Goal: Task Accomplishment & Management: Complete application form

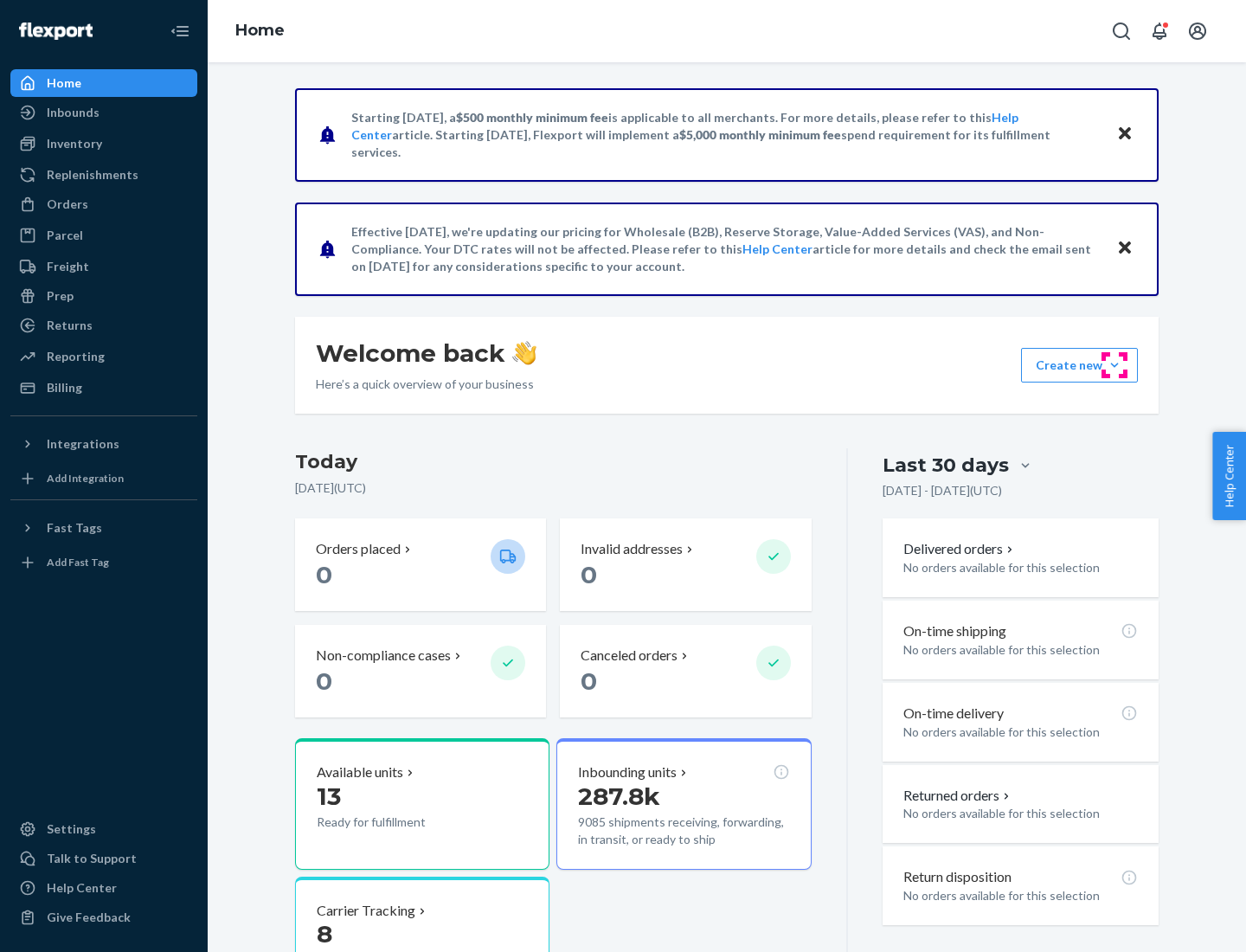
click at [1114, 365] on button "Create new Create new inbound Create new order Create new product" at bounding box center [1079, 365] width 117 height 34
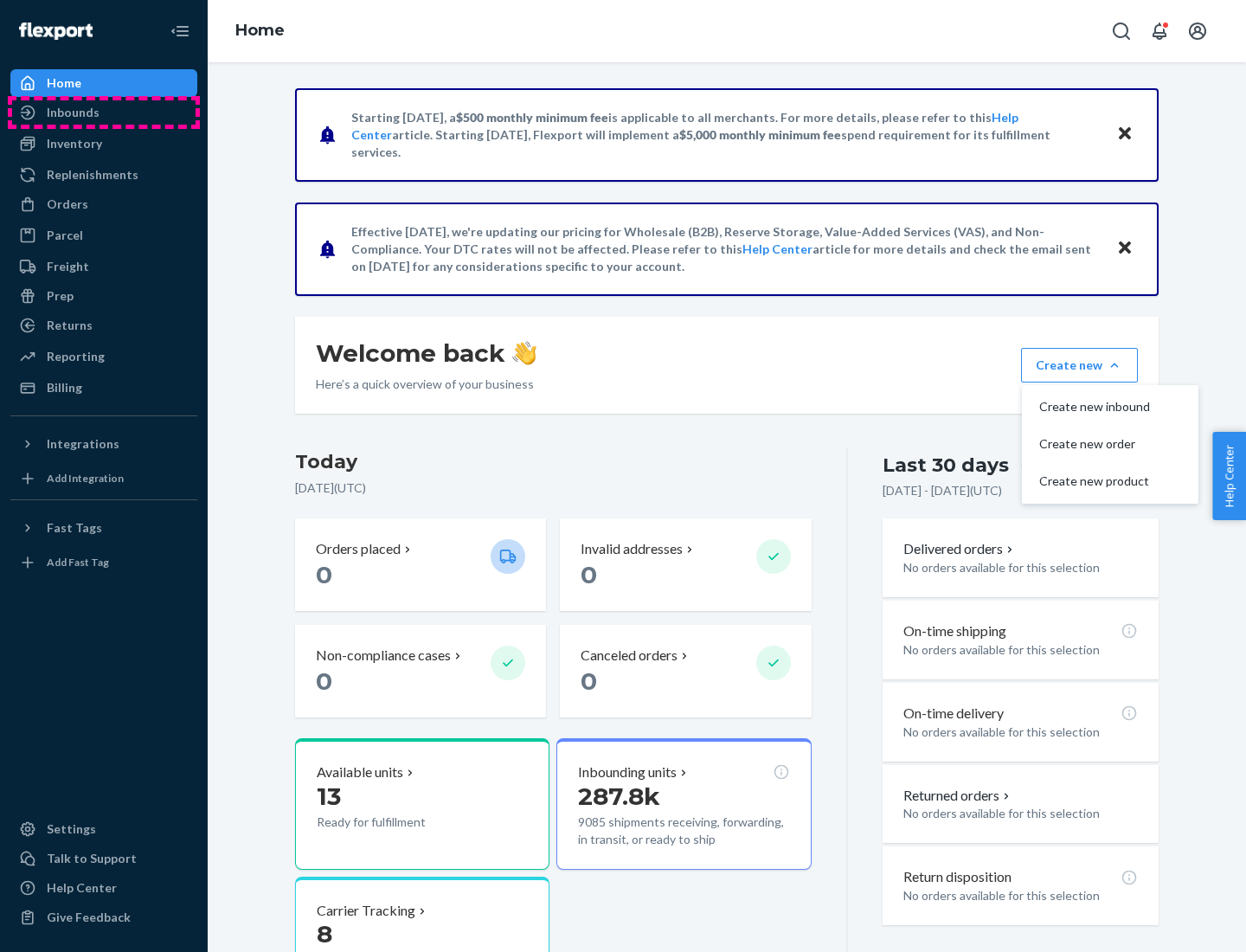
click at [104, 112] on div "Inbounds" at bounding box center [104, 112] width 183 height 24
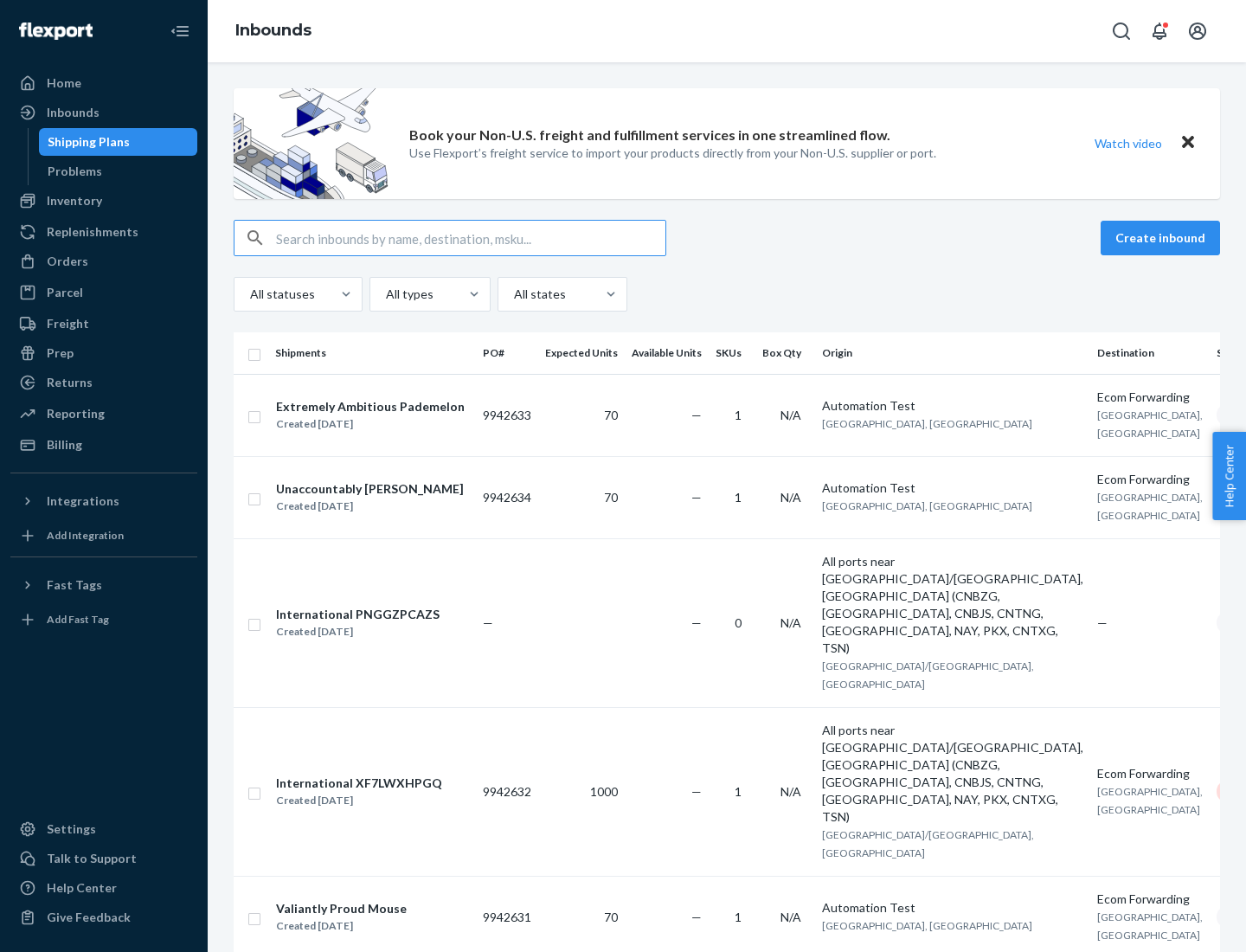
click at [1164, 238] on button "Create inbound" at bounding box center [1160, 237] width 120 height 34
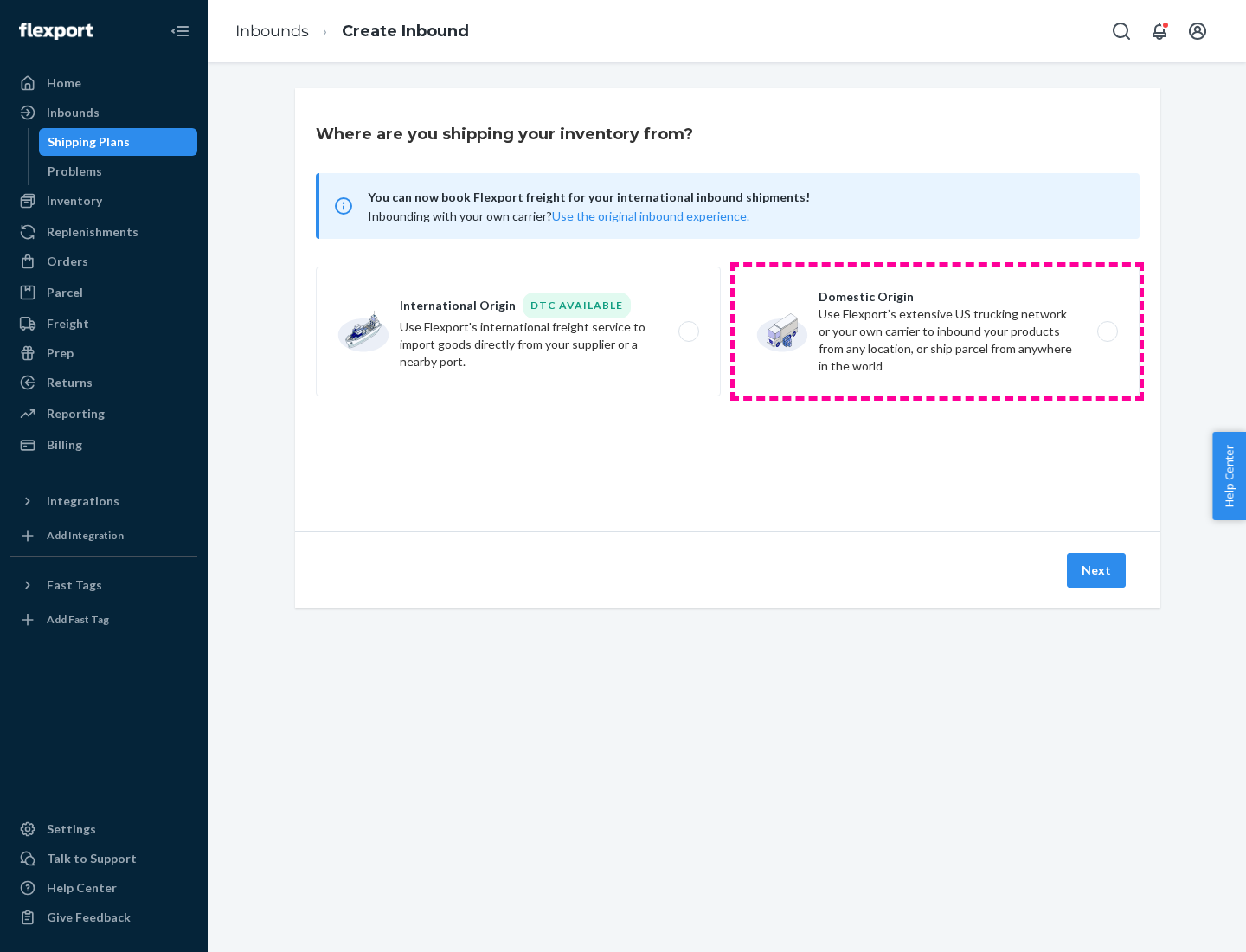
click at [938, 332] on label "Domestic Origin Use Flexport’s extensive US trucking network or your own carrie…" at bounding box center [937, 332] width 405 height 130
click at [1107, 332] on input "Domestic Origin Use Flexport’s extensive US trucking network or your own carrie…" at bounding box center [1113, 332] width 11 height 11
radio input "true"
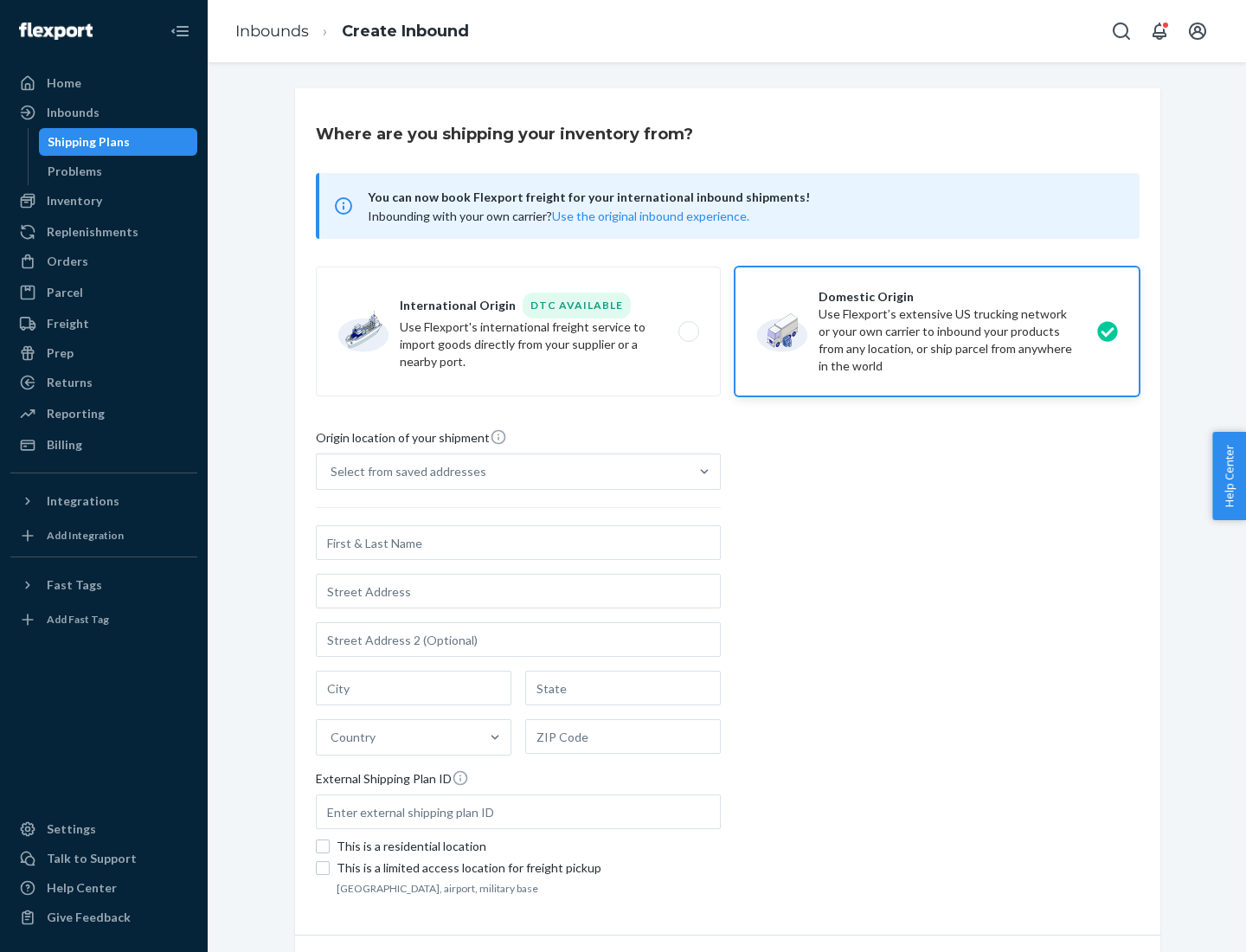
click at [503, 471] on div "Select from saved addresses" at bounding box center [503, 470] width 372 height 34
click at [333, 471] on input "Select from saved addresses" at bounding box center [332, 471] width 2 height 18
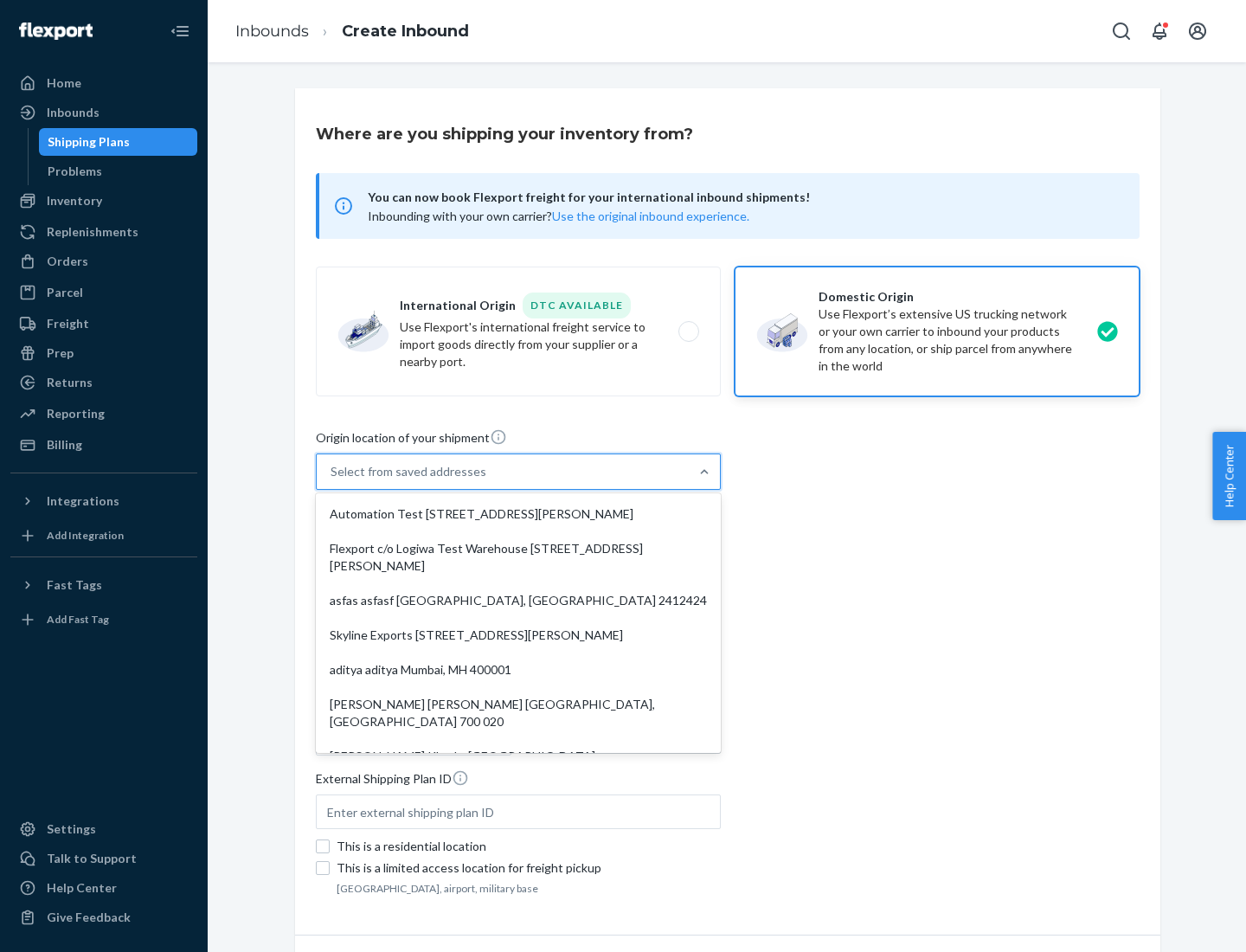
scroll to position [6, 0]
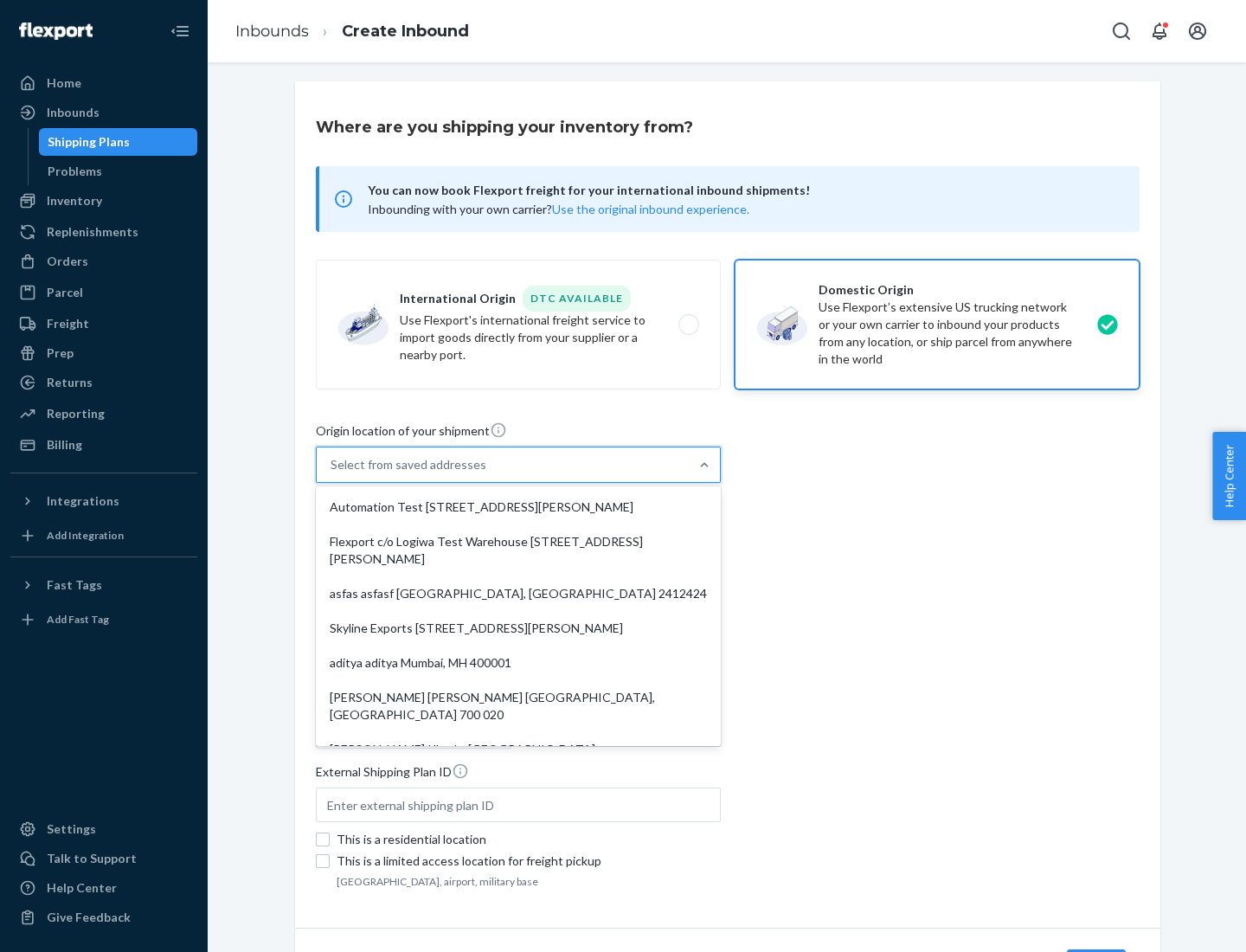
click at [519, 507] on div "Automation Test [STREET_ADDRESS][PERSON_NAME]" at bounding box center [519, 507] width 398 height 34
click at [333, 473] on input "option Automation Test [STREET_ADDRESS][PERSON_NAME]. 9 results available. Use …" at bounding box center [332, 464] width 2 height 18
type input "Automation Test"
type input "9th Floor"
type input "[GEOGRAPHIC_DATA]"
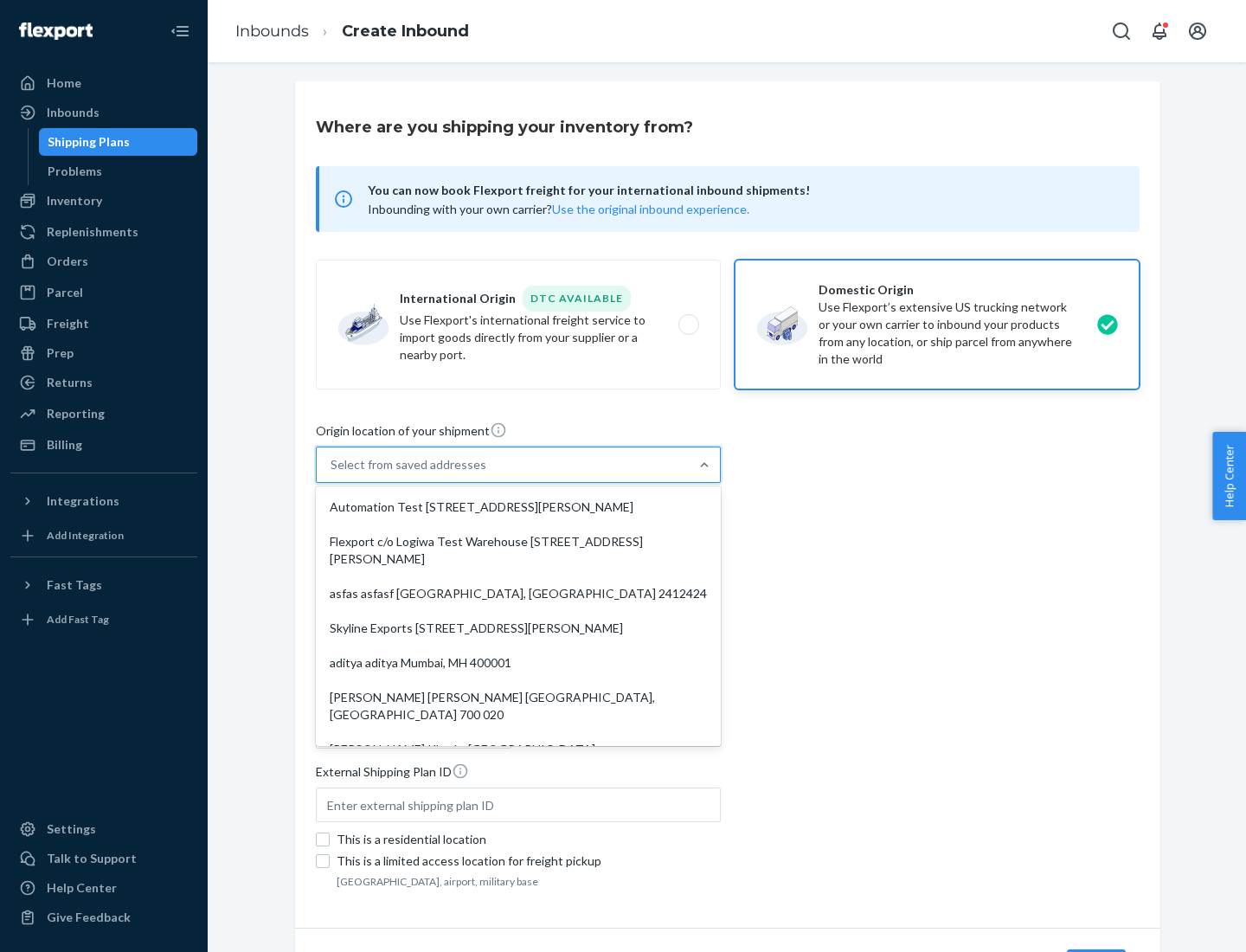
type input "CA"
type input "94104"
type input "[STREET_ADDRESS][PERSON_NAME]"
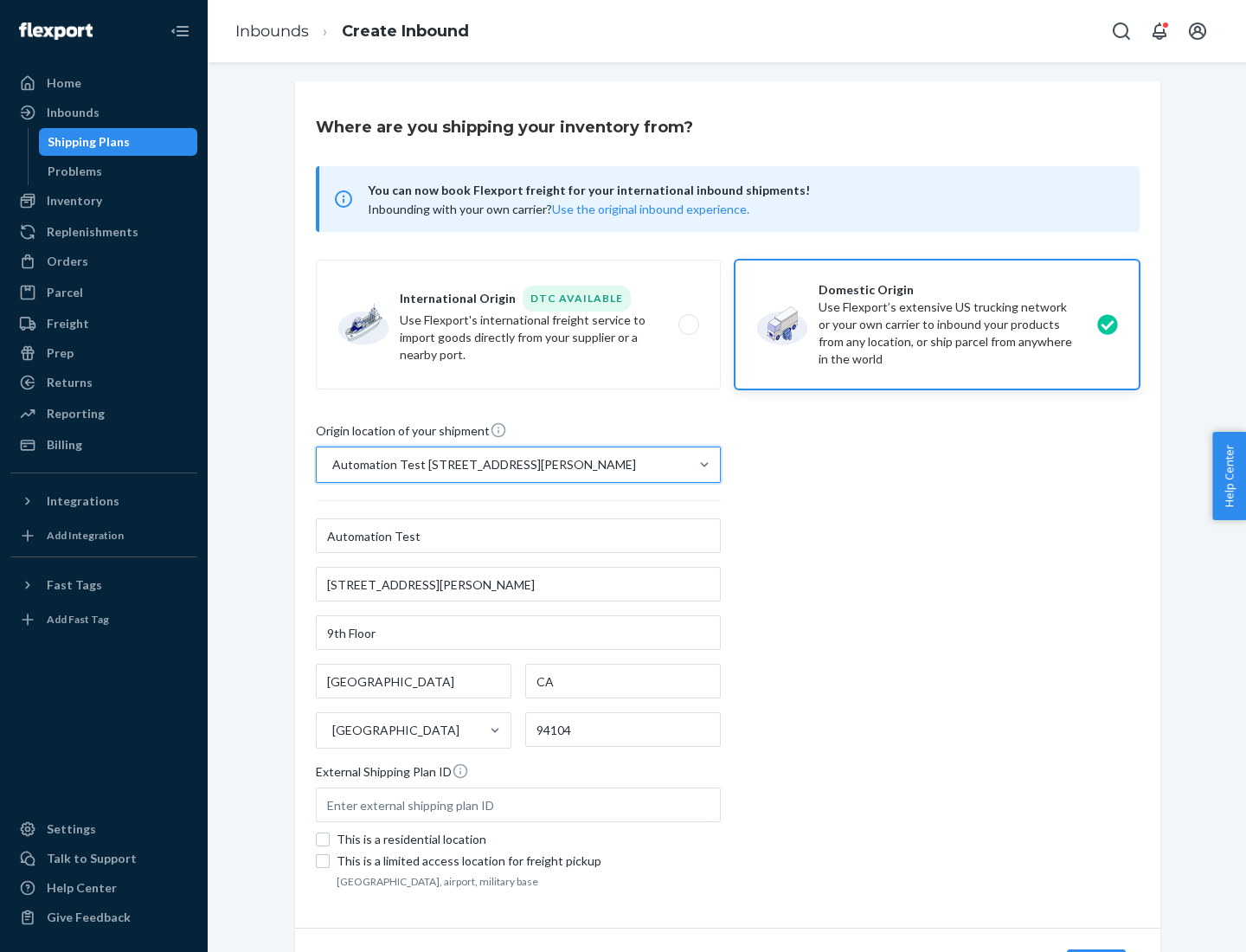
scroll to position [101, 0]
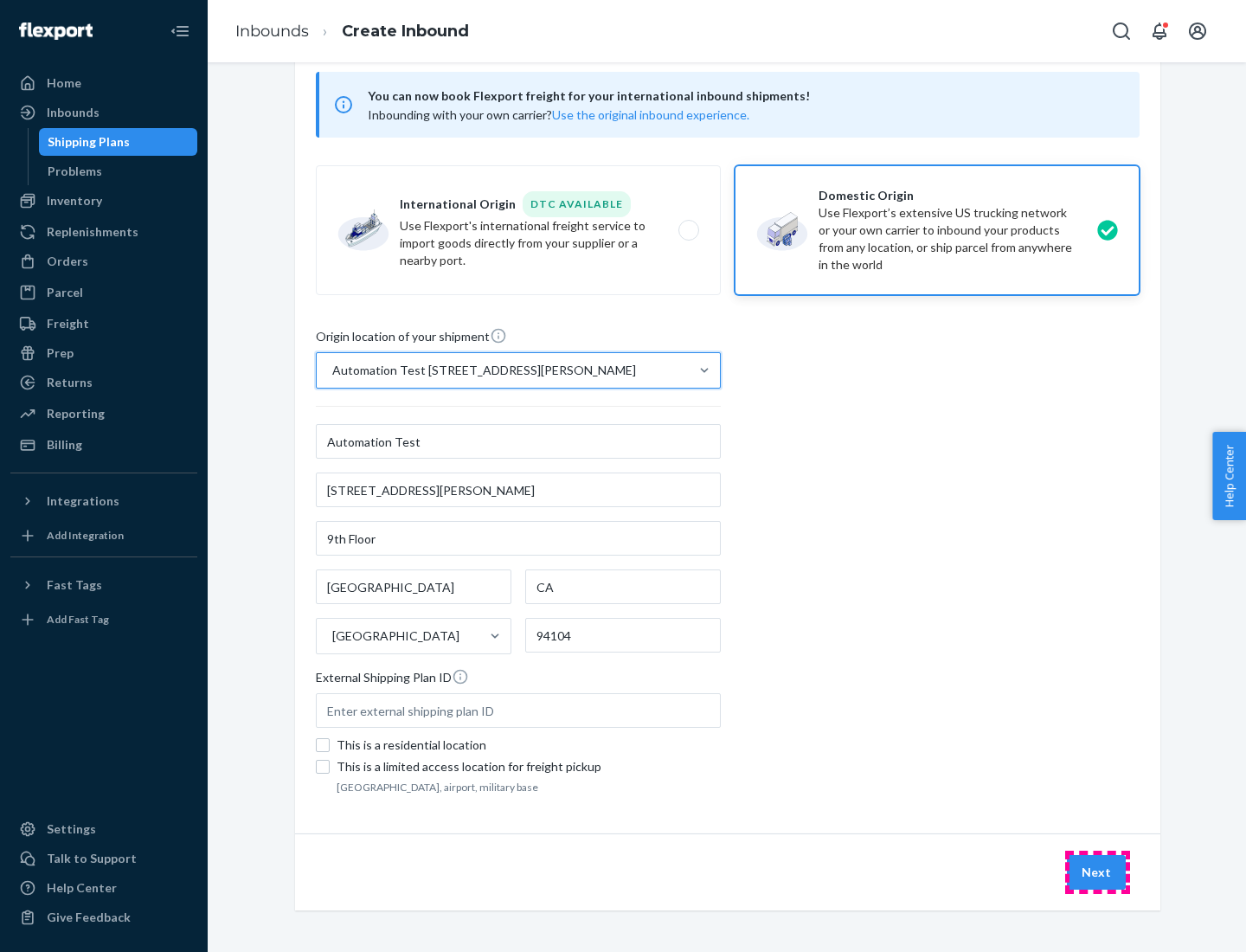
click at [1098, 872] on button "Next" at bounding box center [1097, 871] width 59 height 34
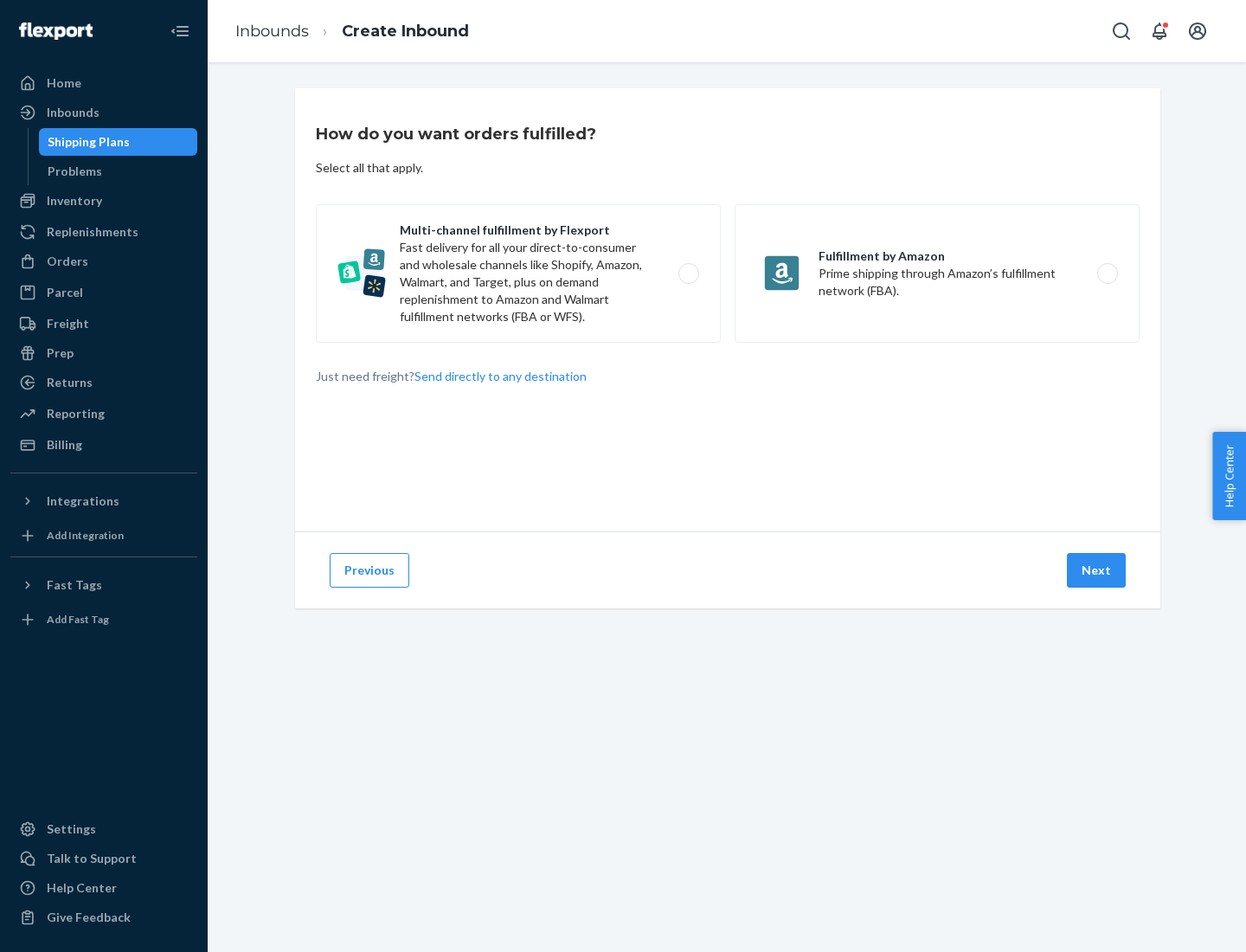
click at [519, 273] on label "Multi-channel fulfillment by Flexport Fast delivery for all your direct-to-cons…" at bounding box center [518, 272] width 405 height 138
click at [688, 273] on input "Multi-channel fulfillment by Flexport Fast delivery for all your direct-to-cons…" at bounding box center [694, 274] width 11 height 11
radio input "true"
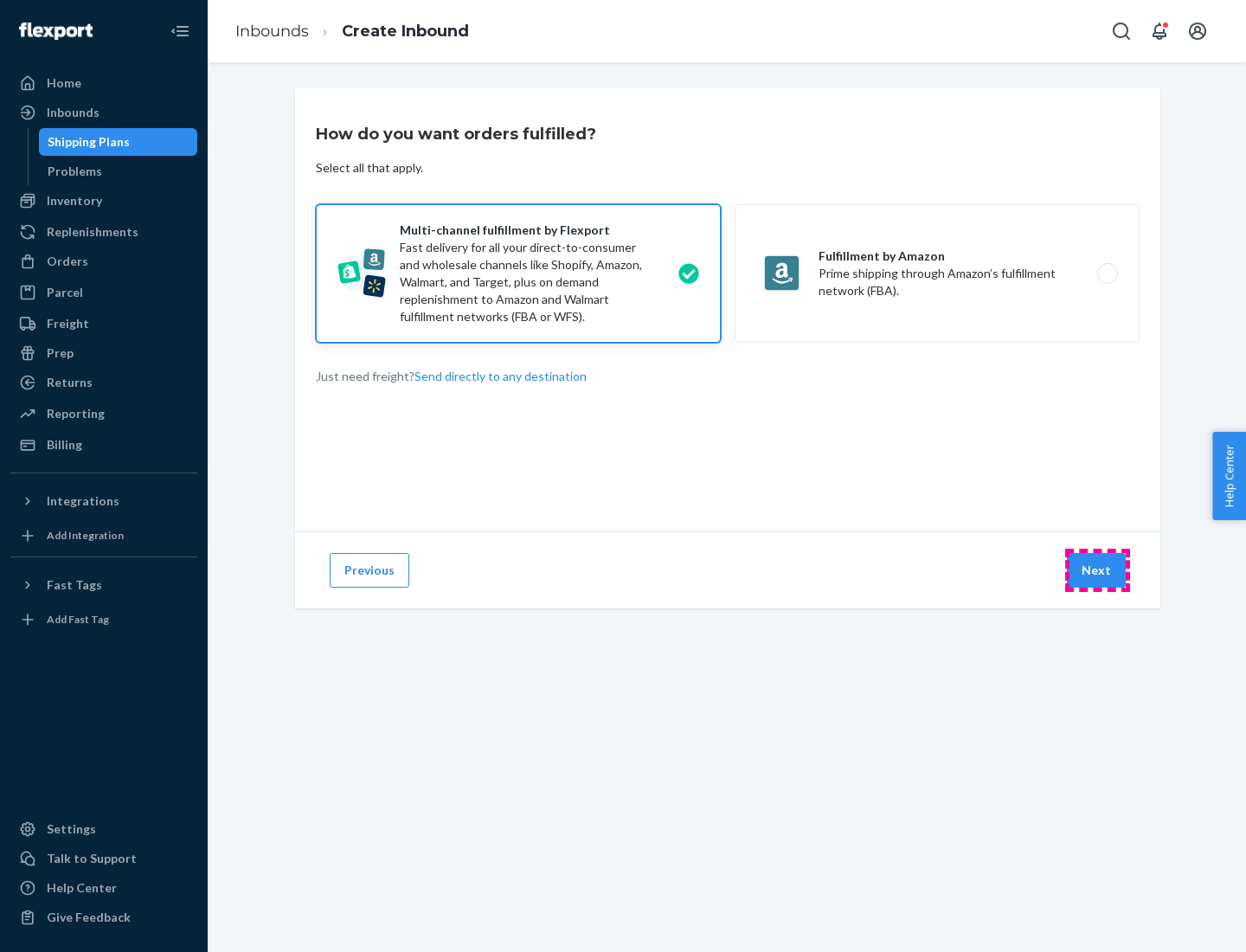
click at [1098, 570] on button "Next" at bounding box center [1097, 570] width 59 height 34
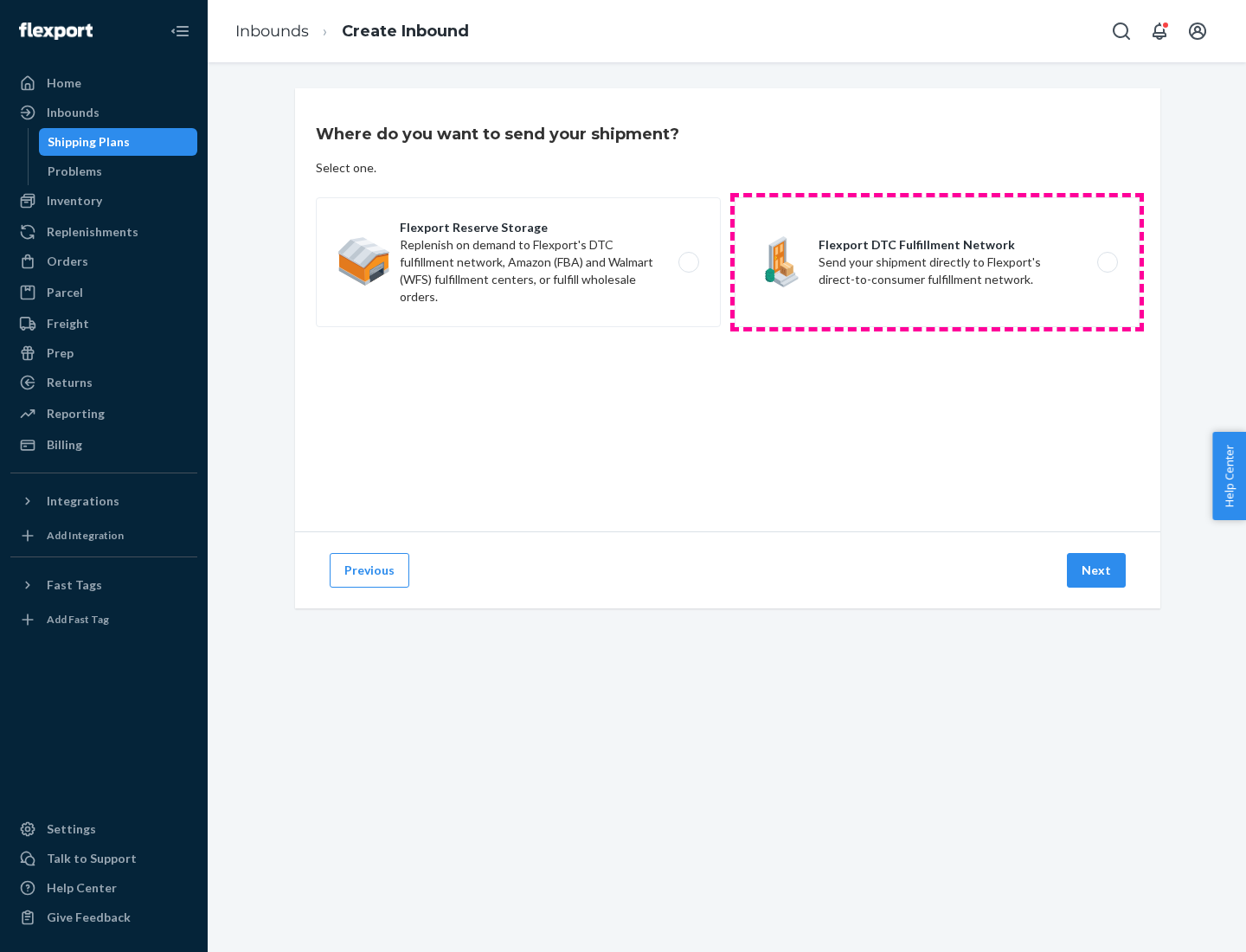
click at [938, 262] on label "Flexport DTC Fulfillment Network Send your shipment directly to Flexport's dire…" at bounding box center [937, 262] width 405 height 130
click at [1107, 262] on input "Flexport DTC Fulfillment Network Send your shipment directly to Flexport's dire…" at bounding box center [1113, 262] width 11 height 11
radio input "true"
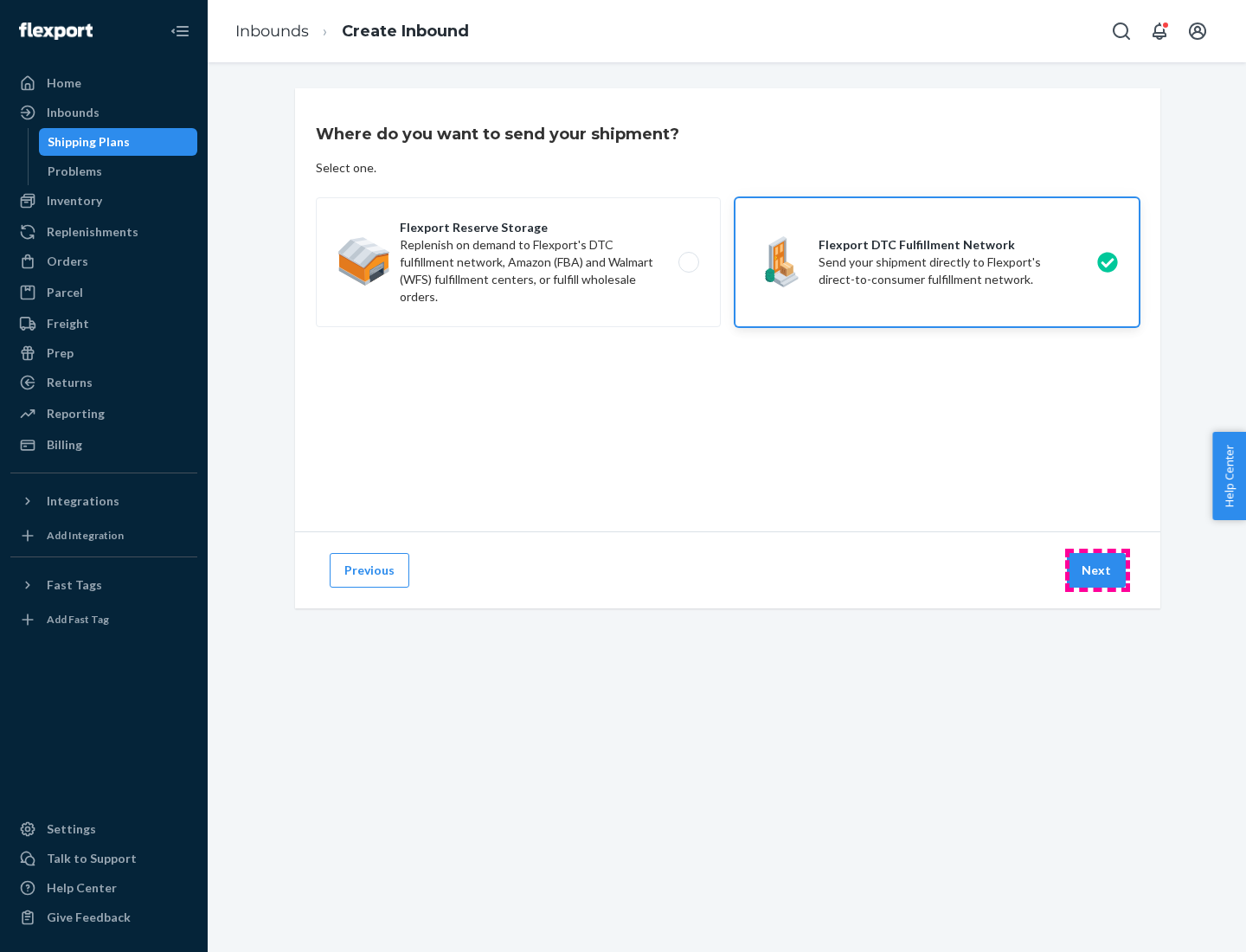
click at [1098, 570] on button "Next" at bounding box center [1097, 570] width 59 height 34
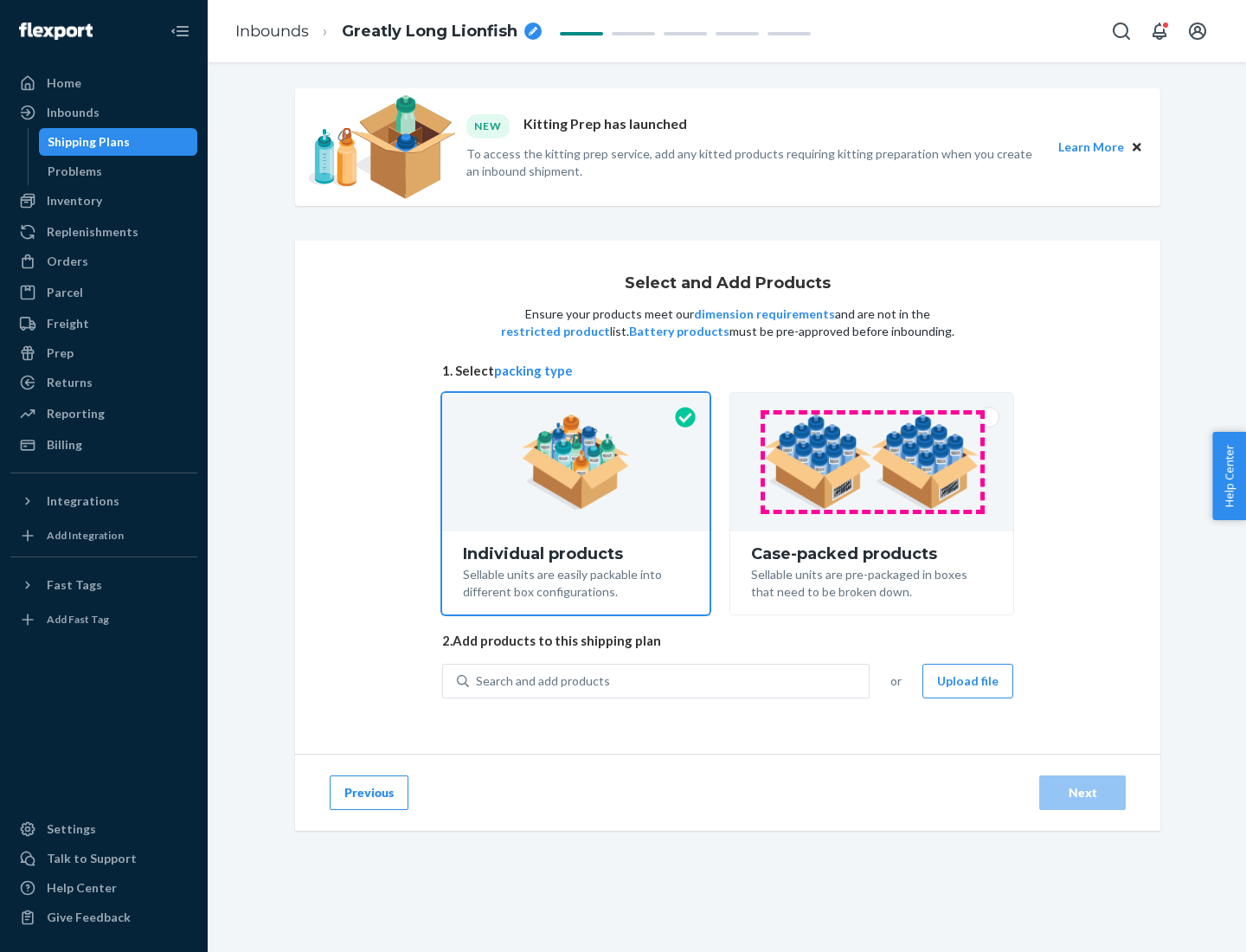
click at [873, 462] on img at bounding box center [872, 462] width 216 height 95
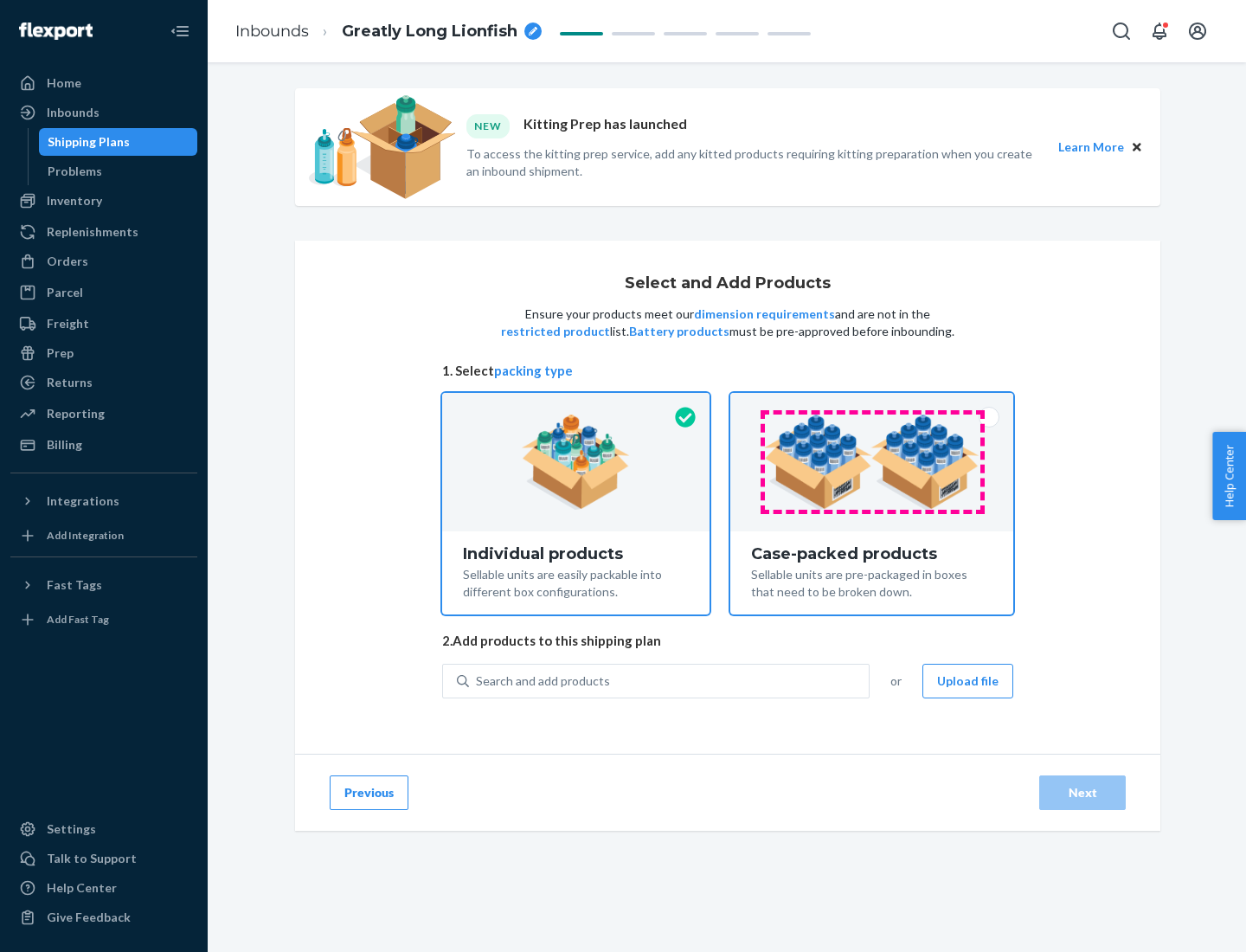
click at [873, 404] on input "Case-packed products Sellable units are pre-packaged in boxes that need to be b…" at bounding box center [872, 398] width 11 height 11
radio input "true"
radio input "false"
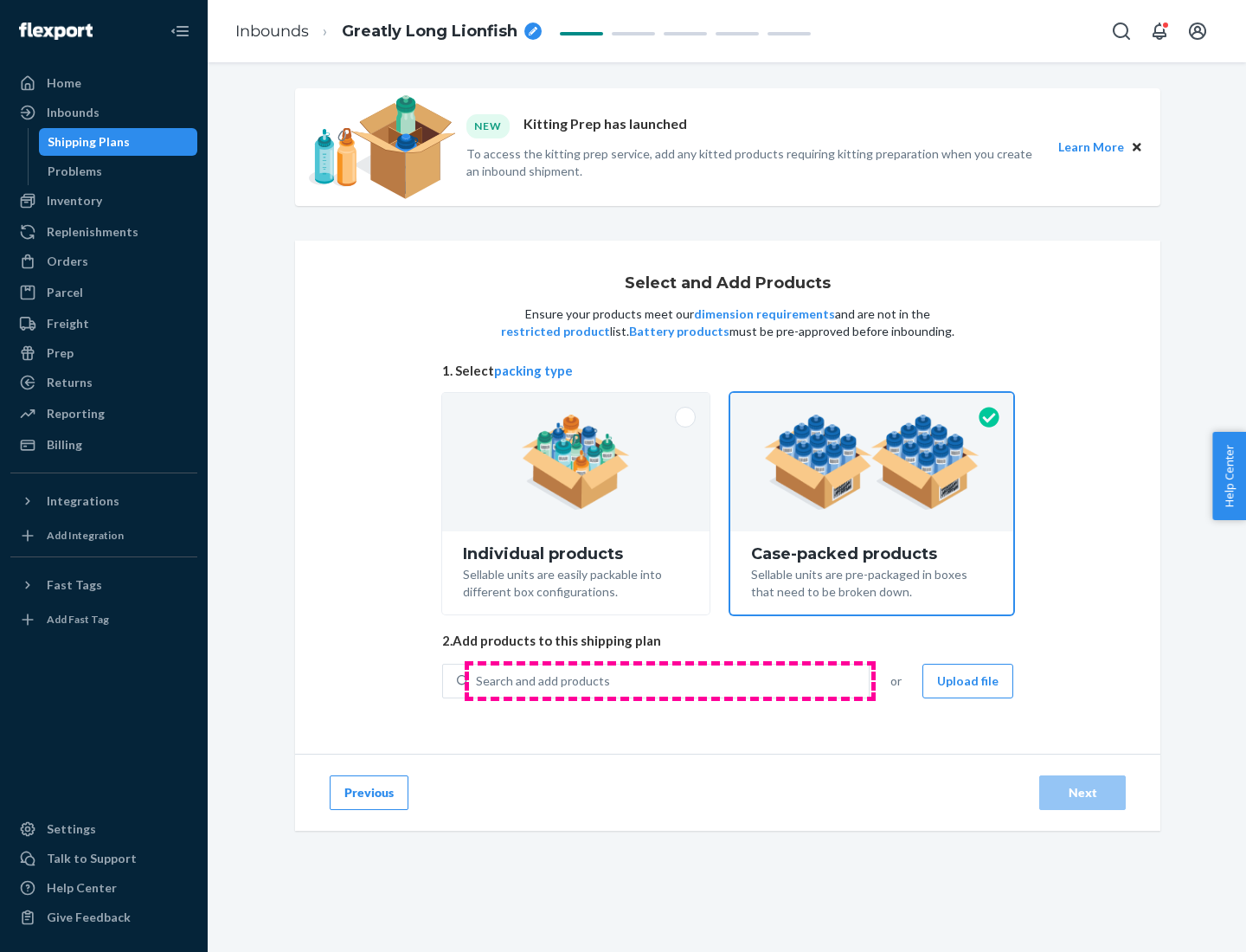
click at [670, 680] on div "Search and add products" at bounding box center [669, 681] width 400 height 31
click at [478, 680] on input "Search and add products" at bounding box center [477, 681] width 2 height 18
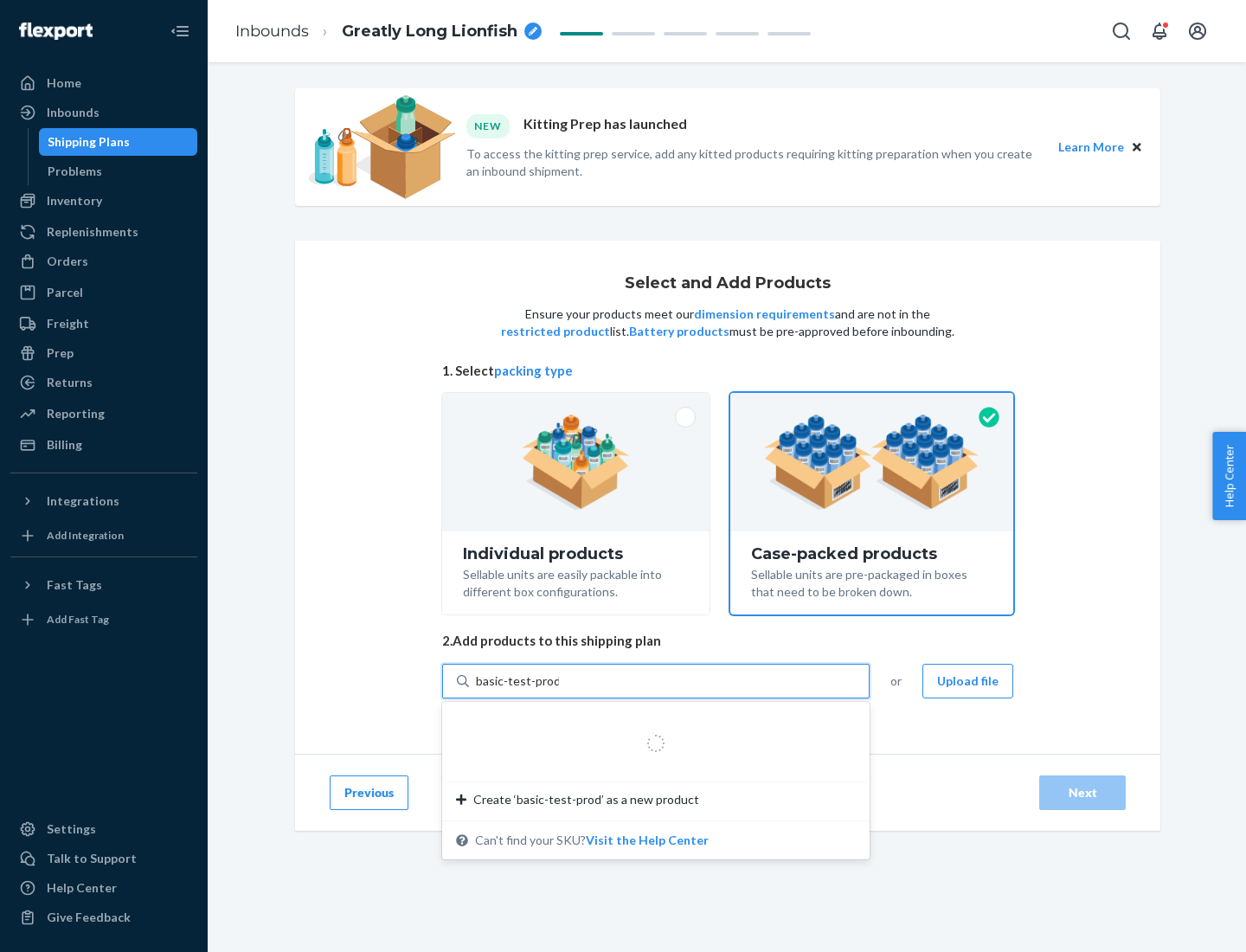
type input "basic-test-product-1"
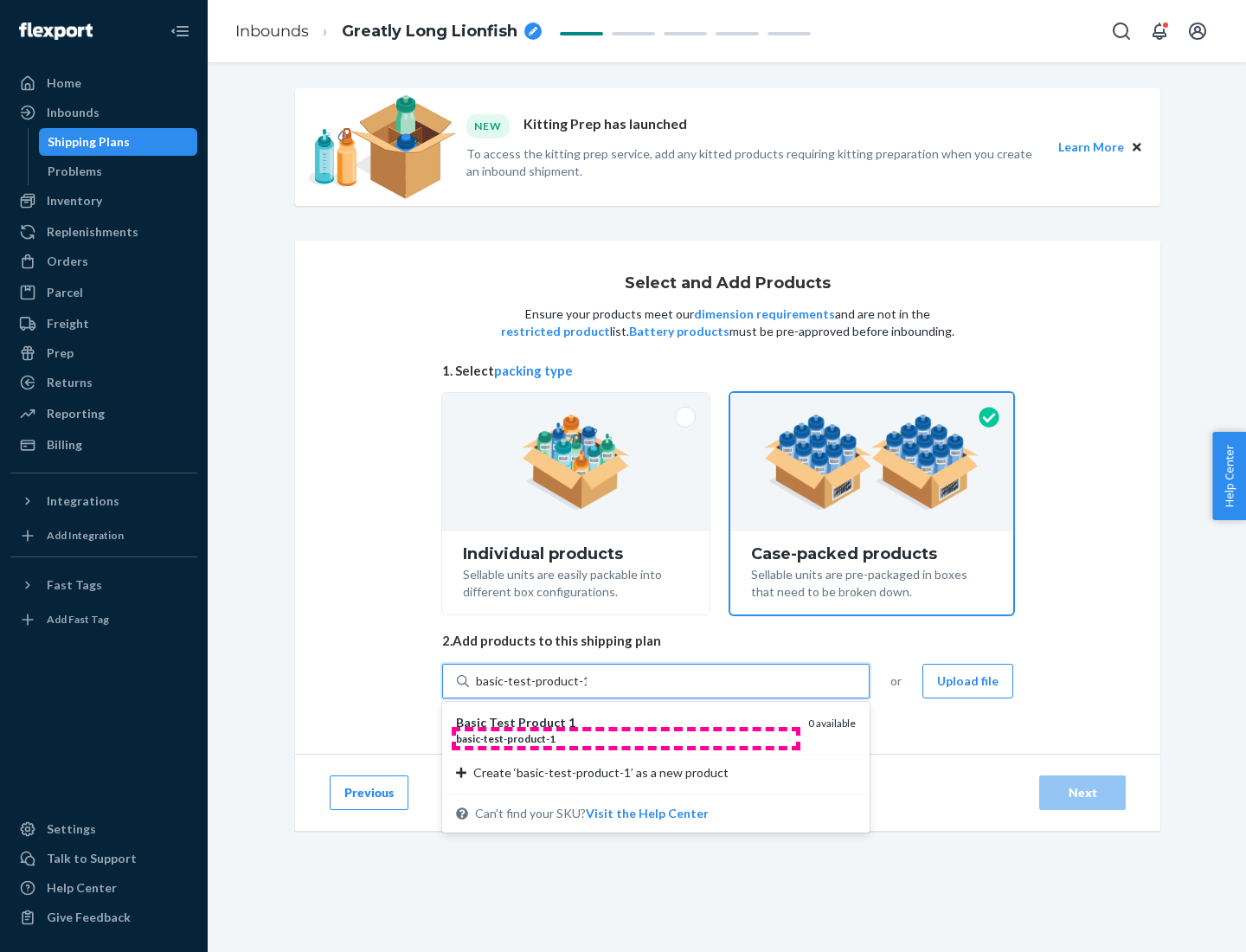
click at [625, 738] on div "basic - test - product - 1" at bounding box center [624, 738] width 338 height 15
click at [586, 690] on input "basic-test-product-1" at bounding box center [532, 681] width 111 height 18
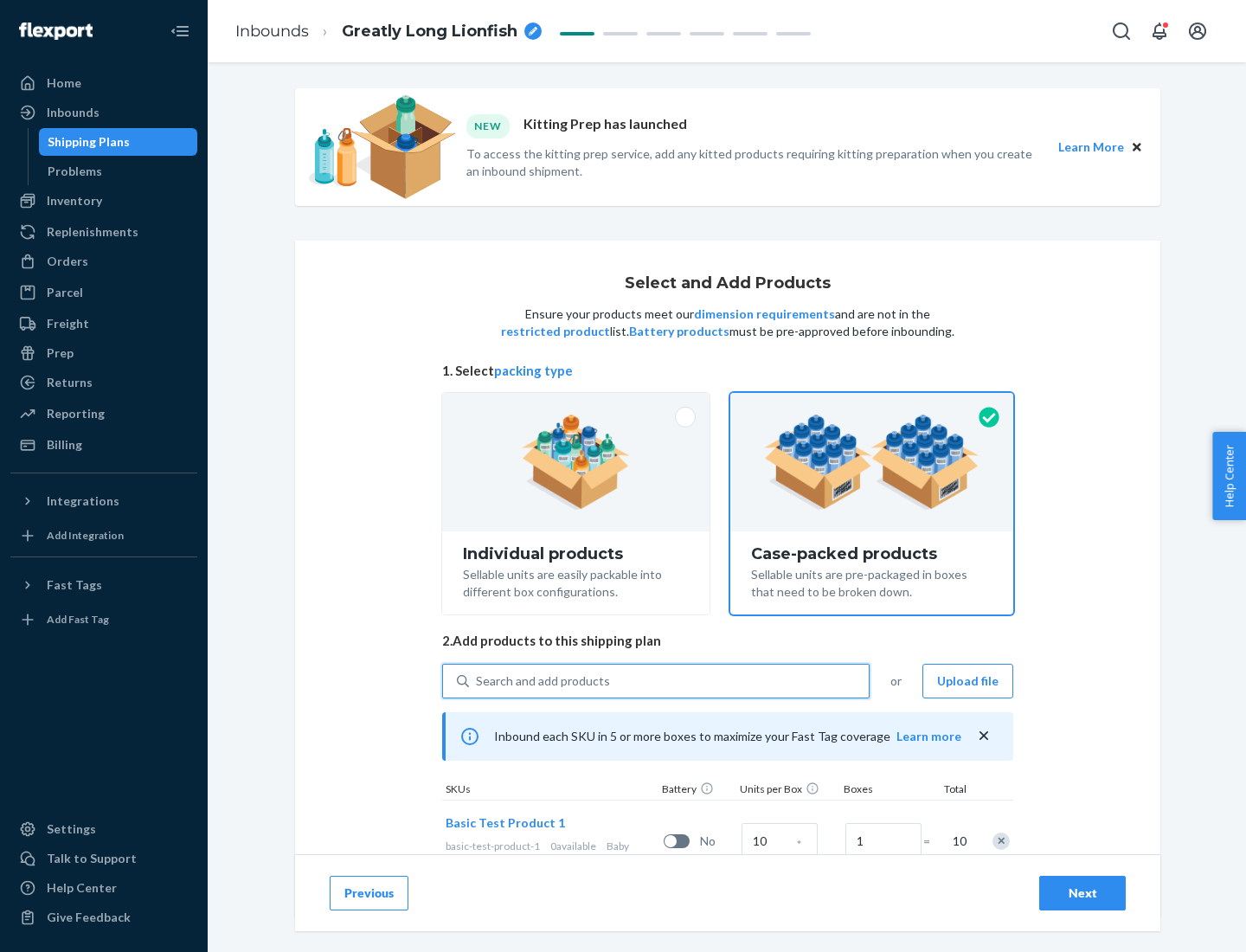
scroll to position [62, 0]
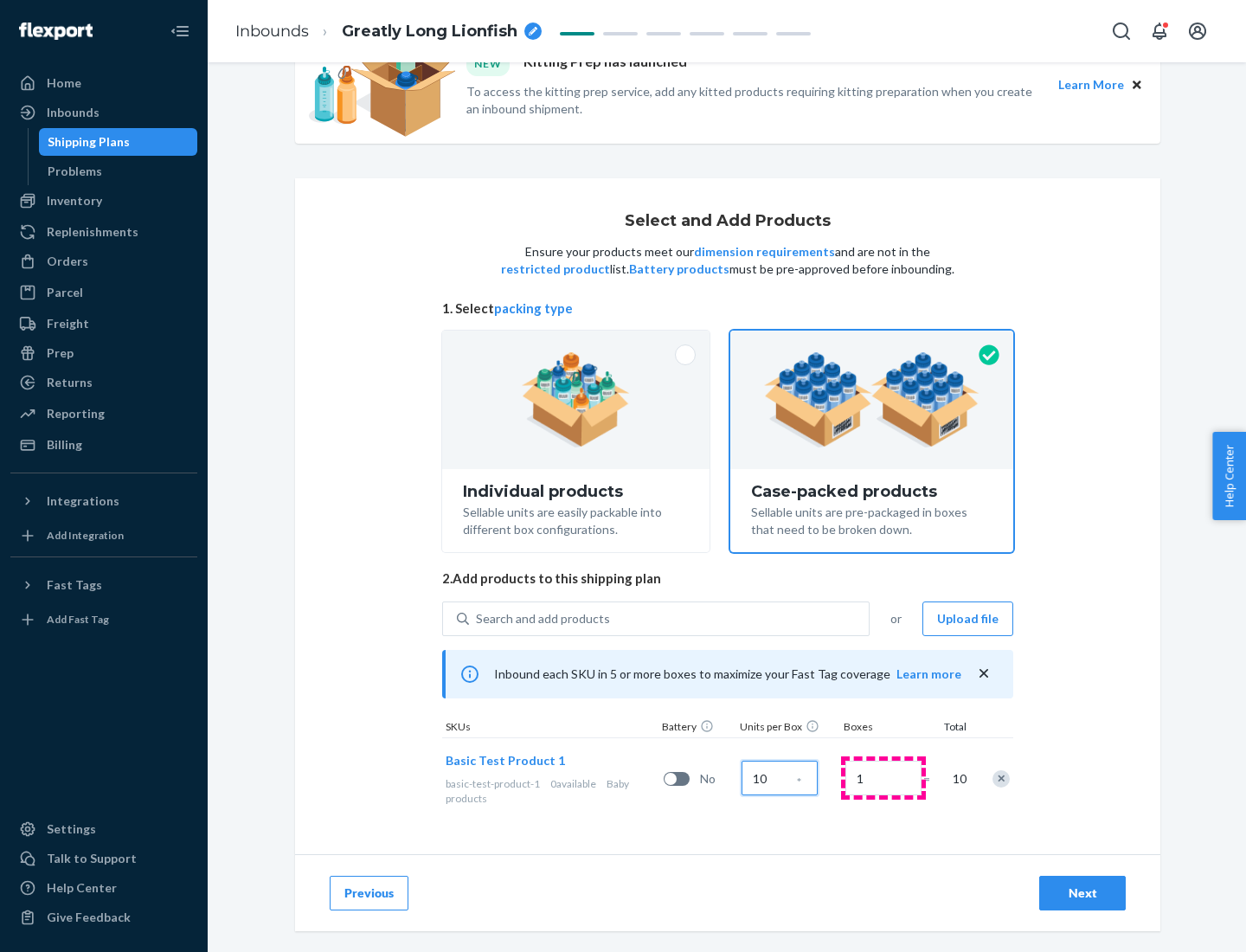
type input "10"
type input "7"
click at [1083, 893] on div "Next" at bounding box center [1083, 893] width 57 height 18
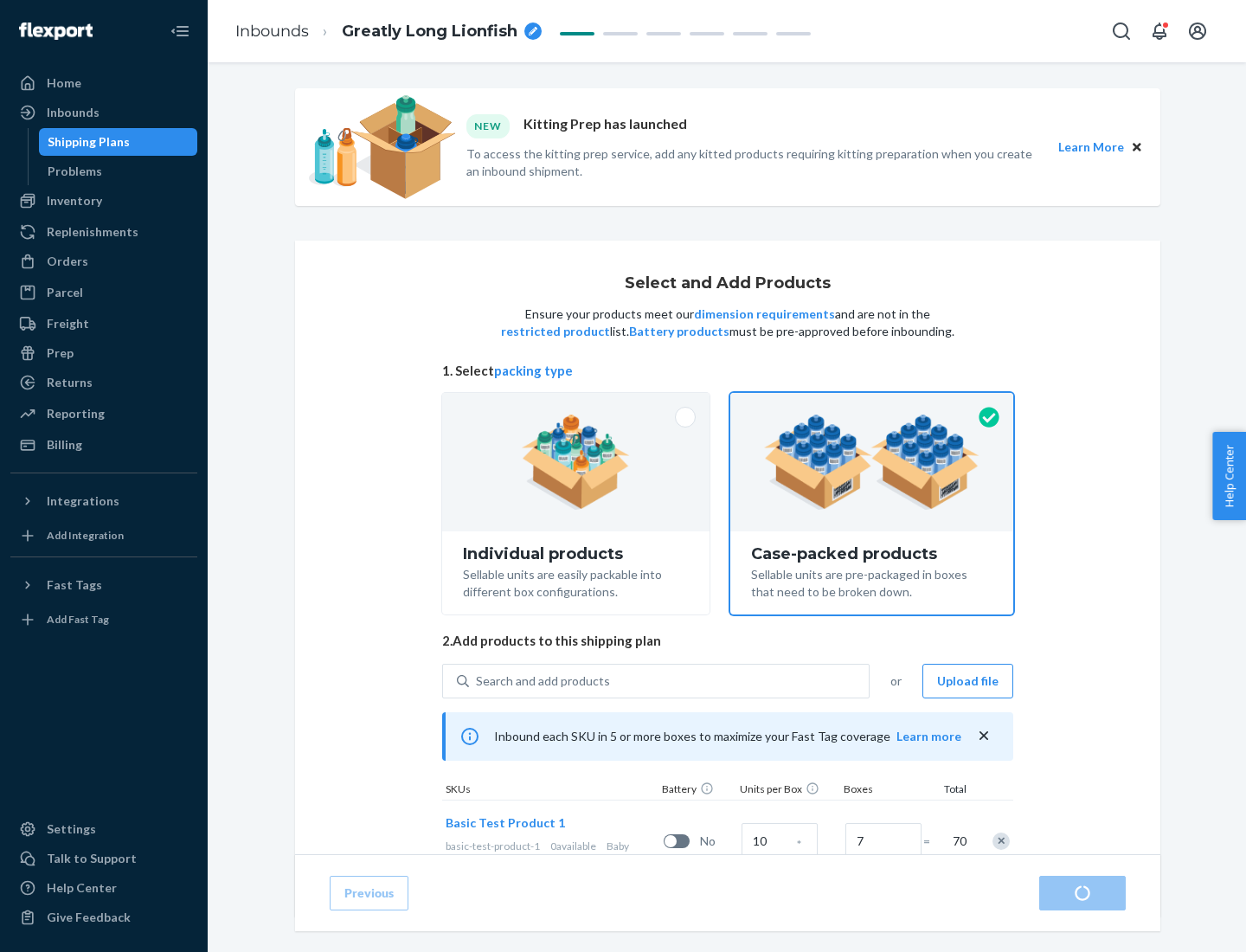
radio input "true"
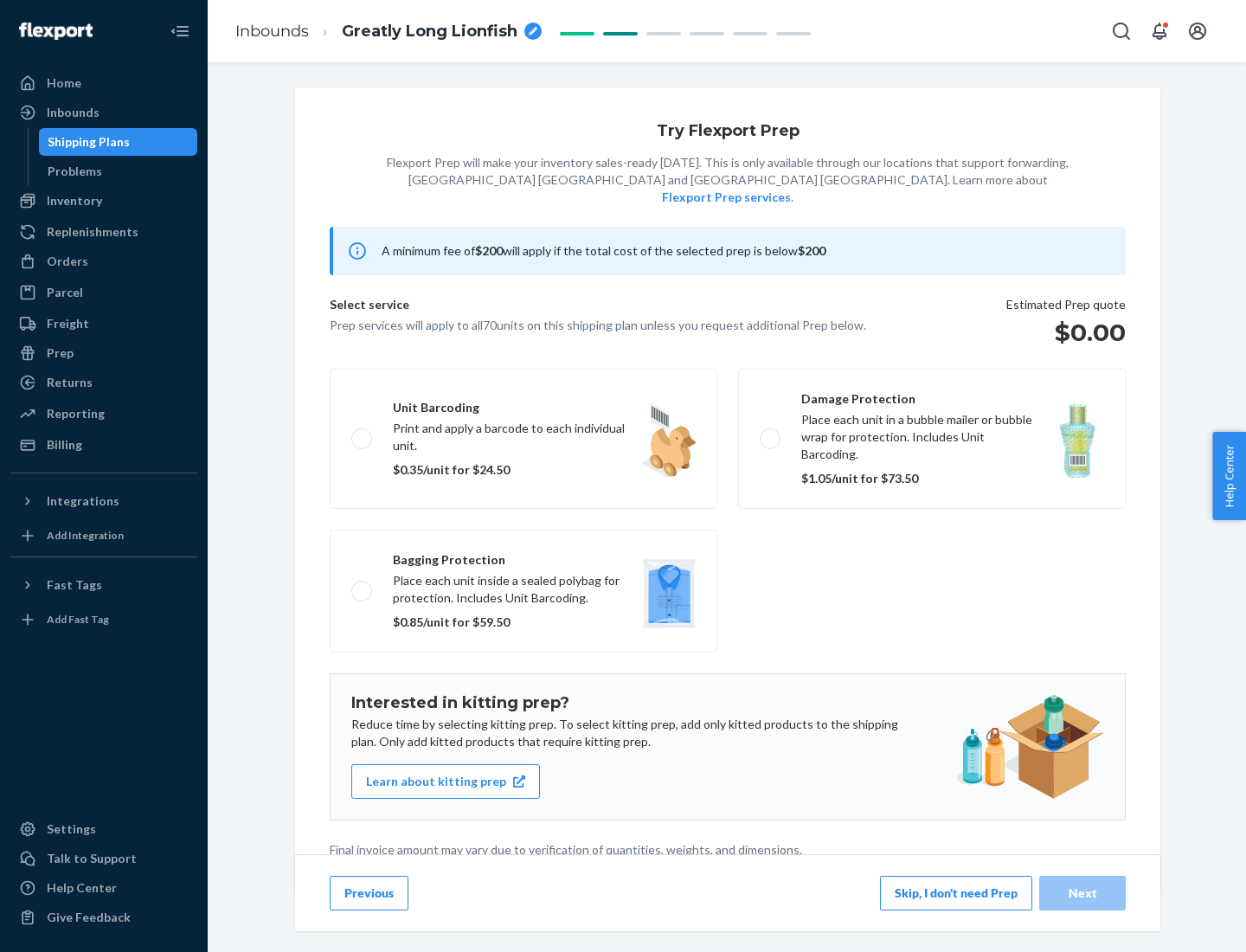
scroll to position [5, 0]
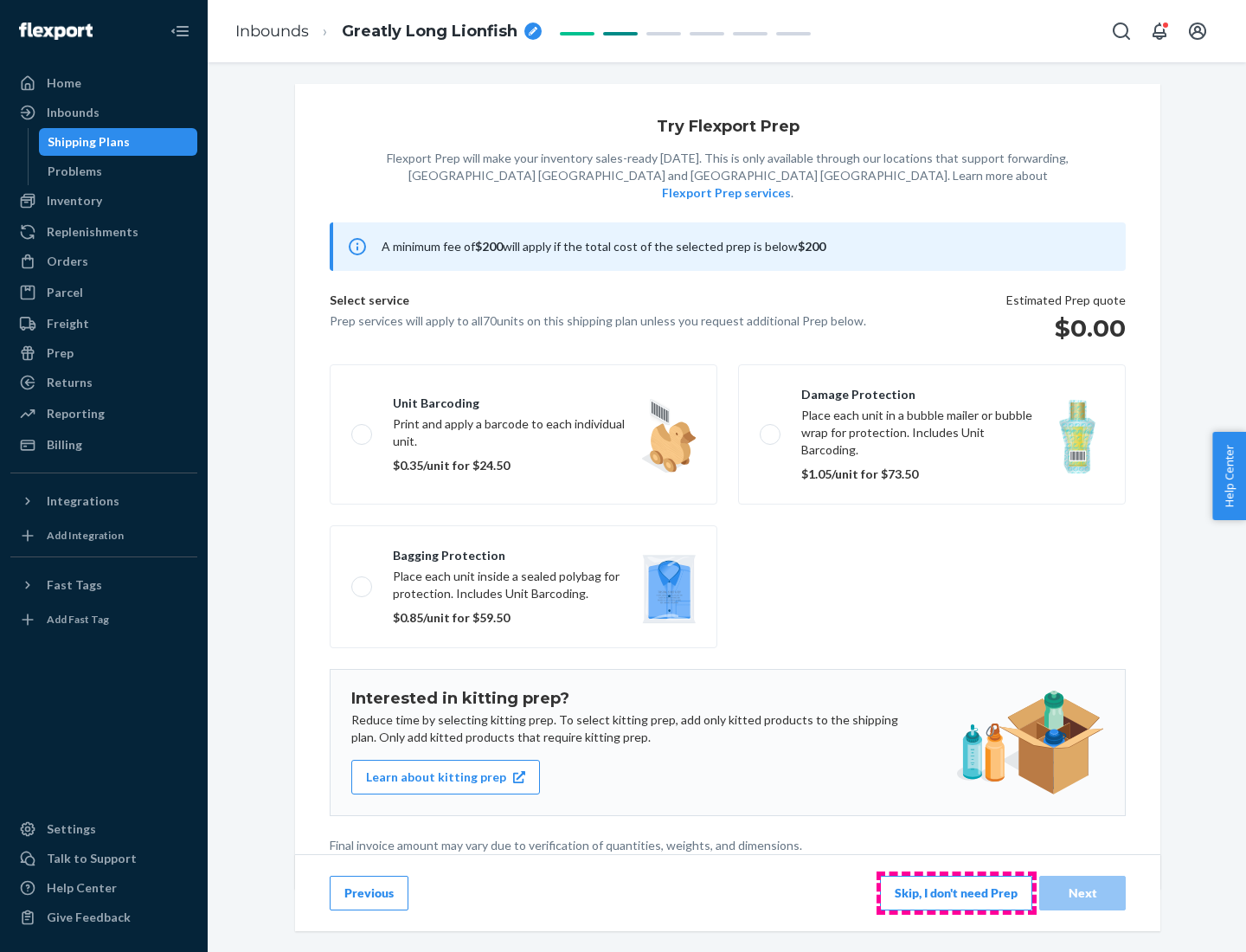
click at [956, 892] on button "Skip, I don't need Prep" at bounding box center [956, 892] width 152 height 34
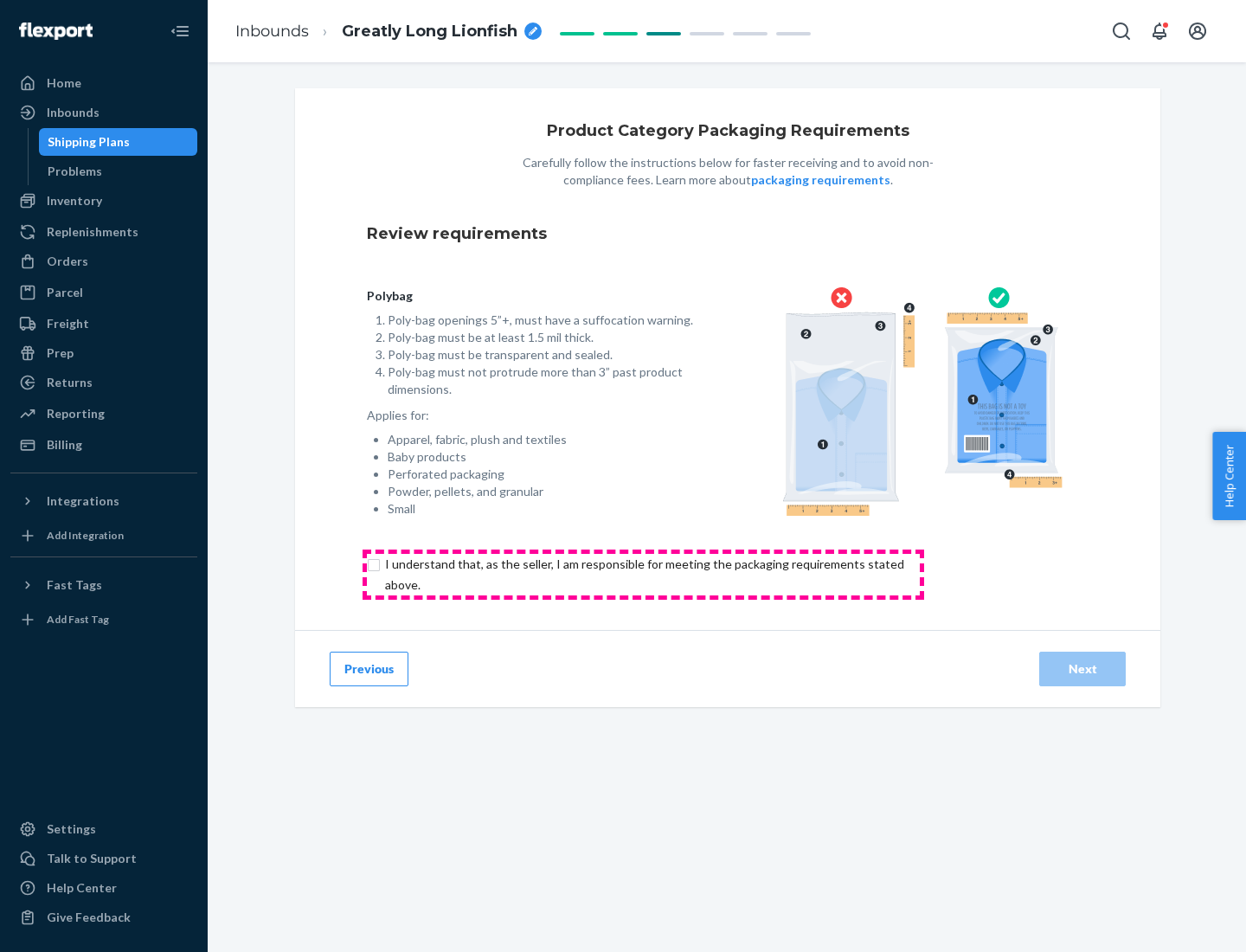
click at [643, 573] on input "checkbox" at bounding box center [654, 574] width 575 height 42
checkbox input "true"
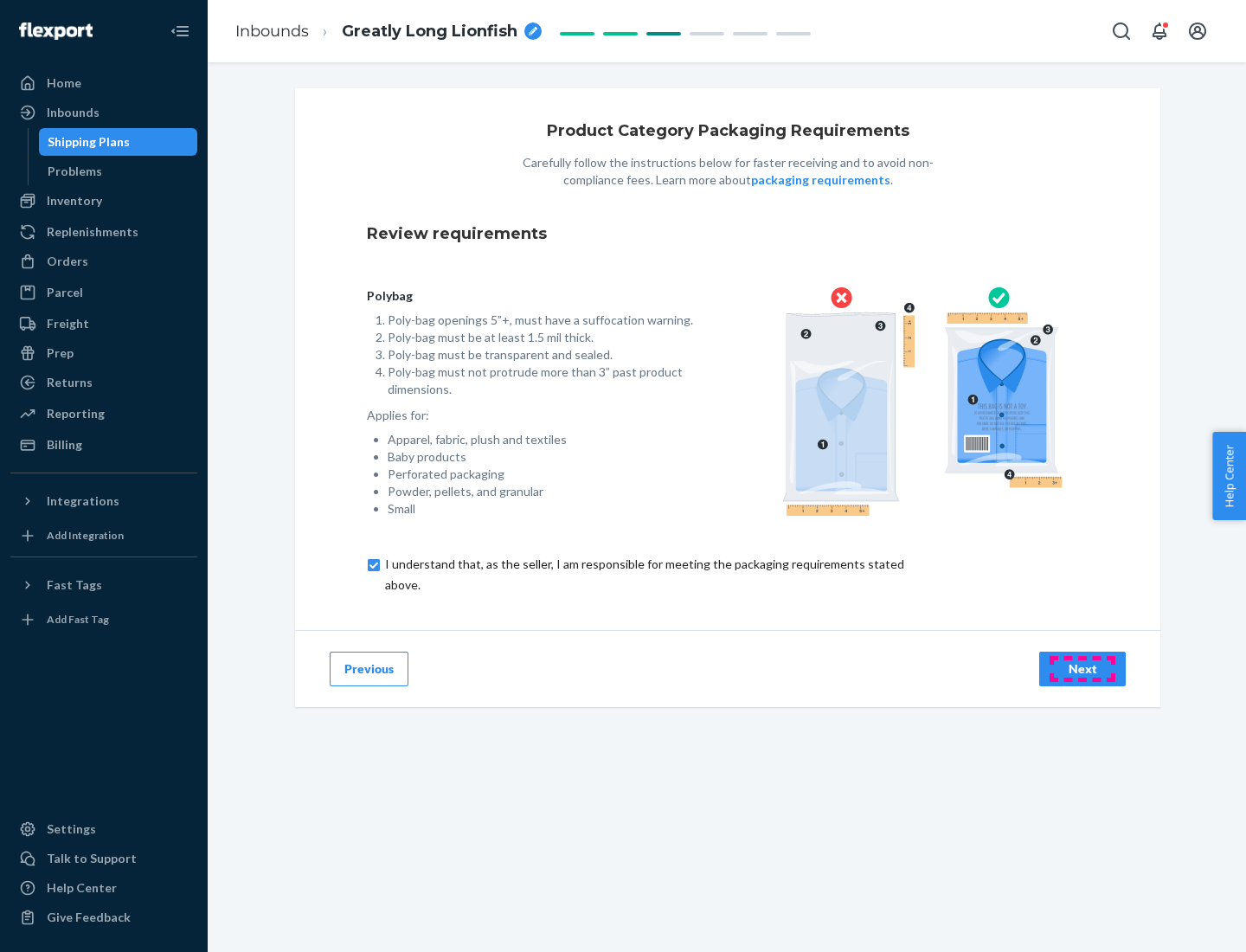
click at [1083, 668] on div "Next" at bounding box center [1083, 669] width 57 height 18
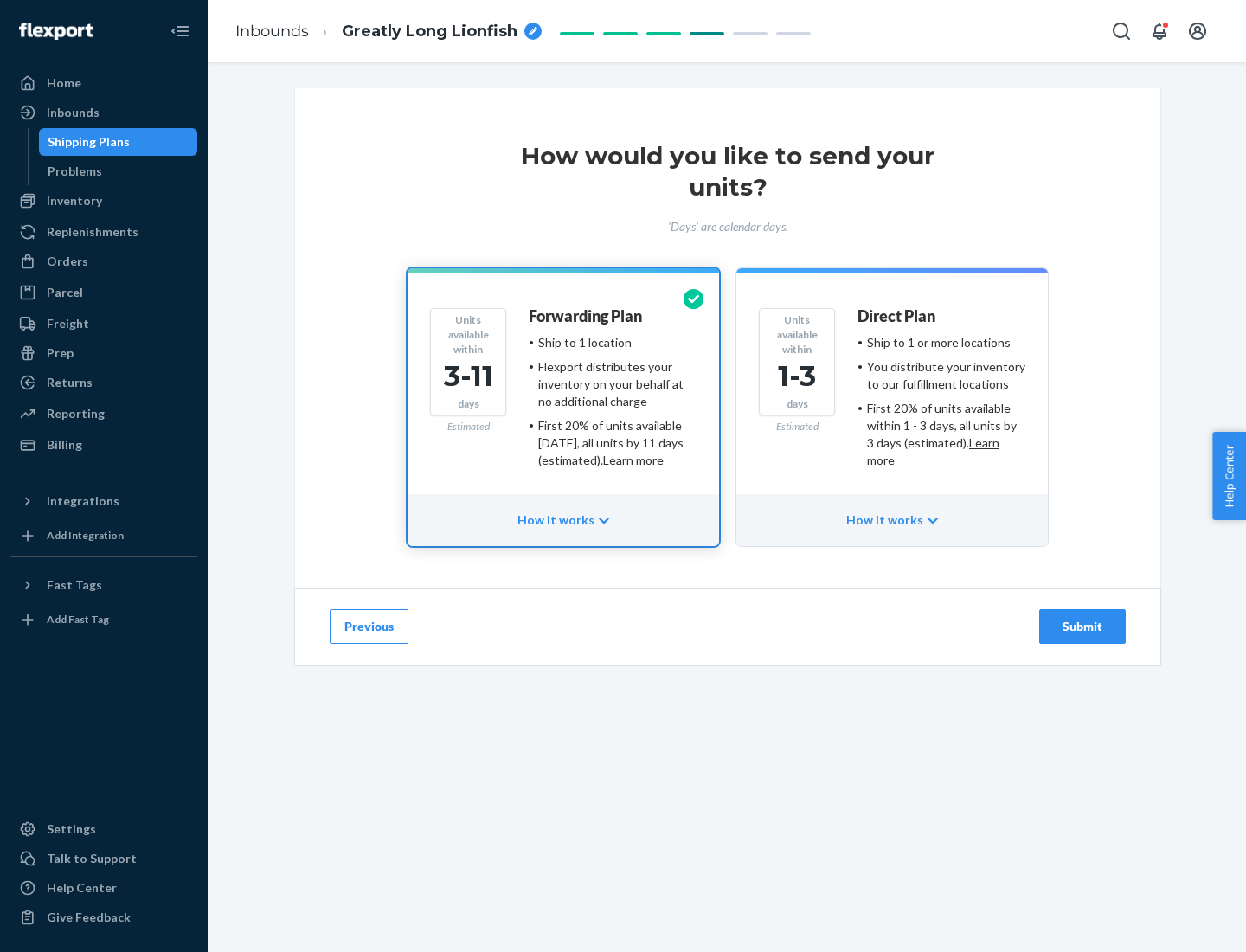
click at [892, 395] on ul "Ship to 1 or more locations You distribute your inventory to our fulfillment lo…" at bounding box center [941, 402] width 168 height 135
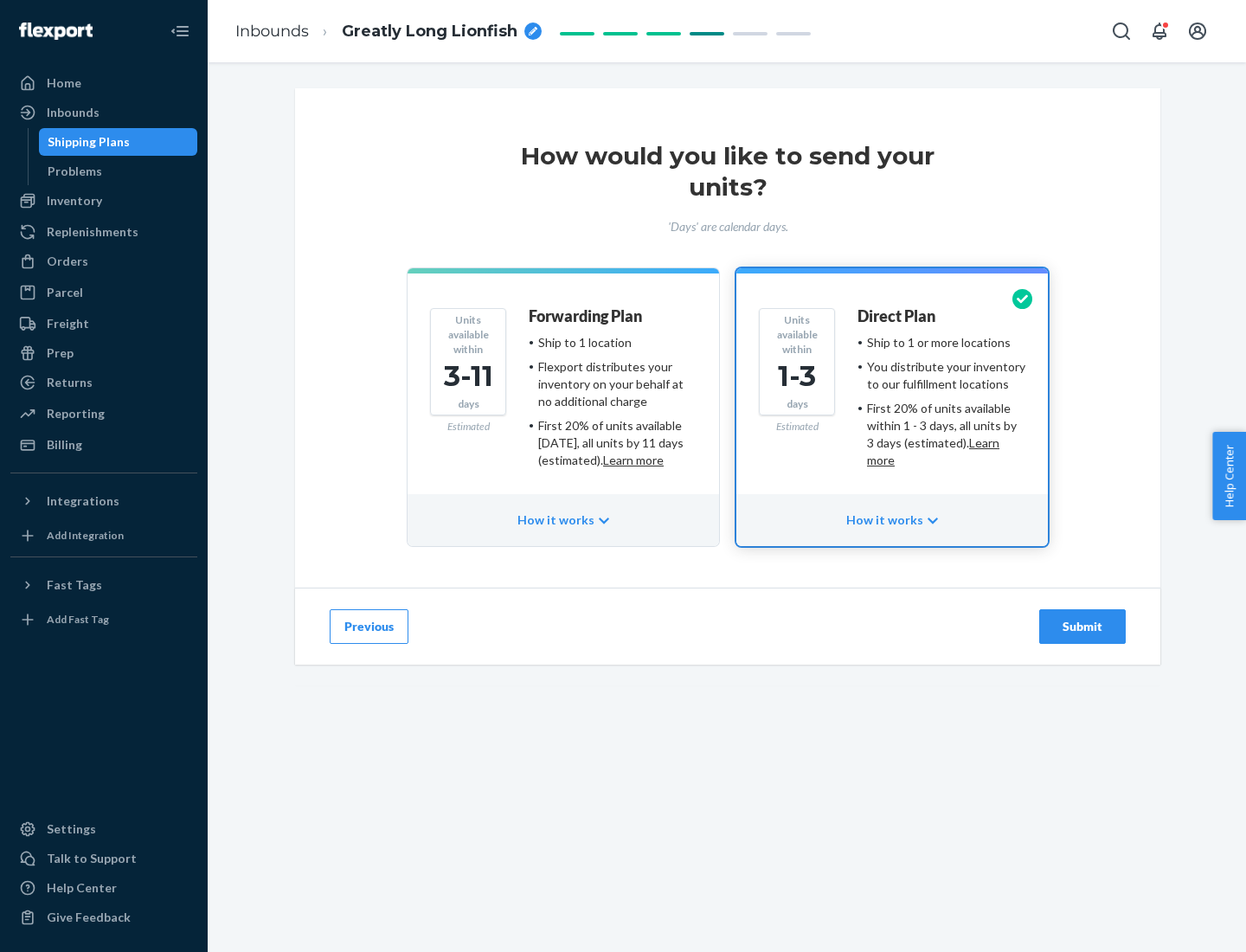
click at [1083, 626] on div "Submit" at bounding box center [1083, 626] width 57 height 18
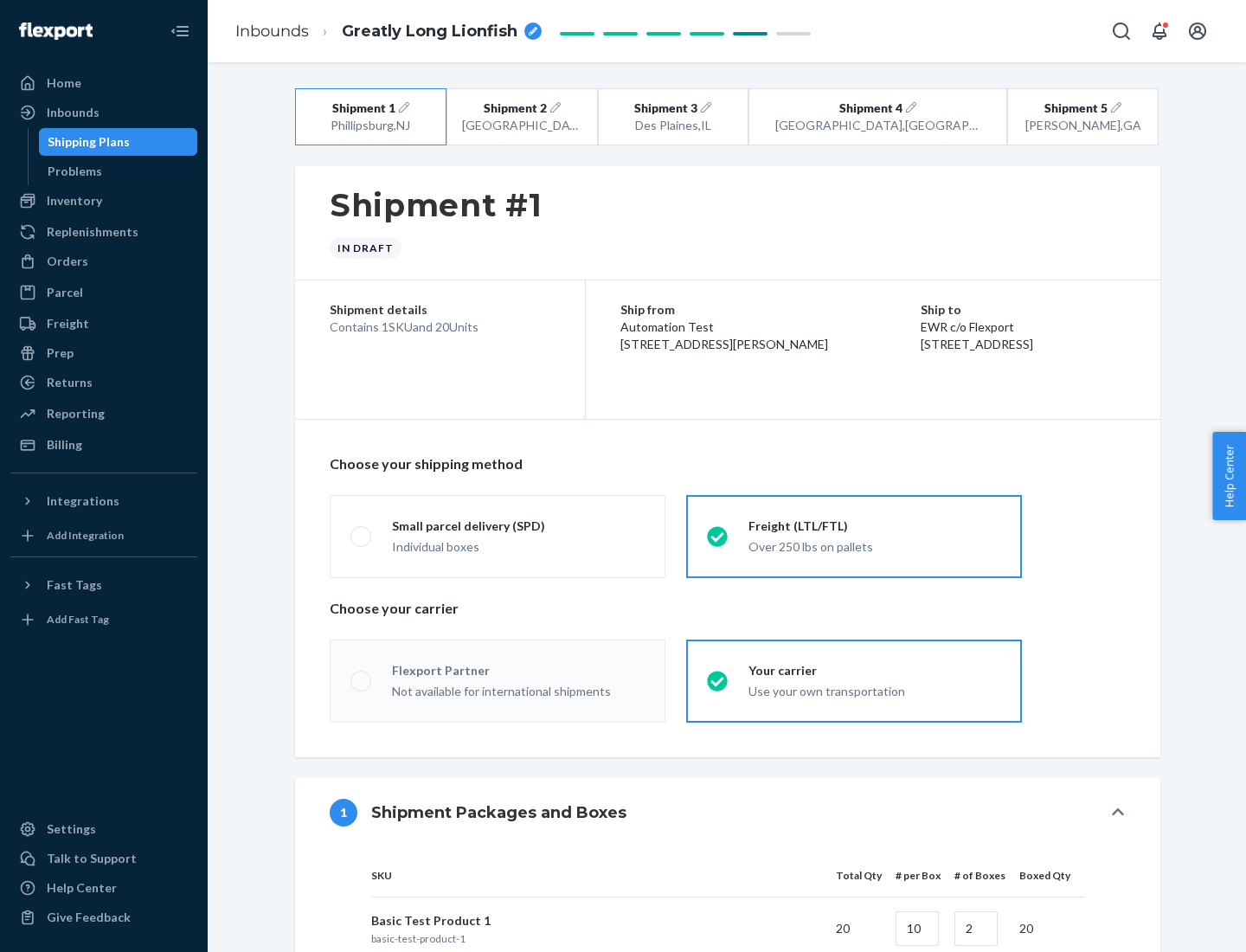
radio input "true"
radio input "false"
radio input "true"
radio input "false"
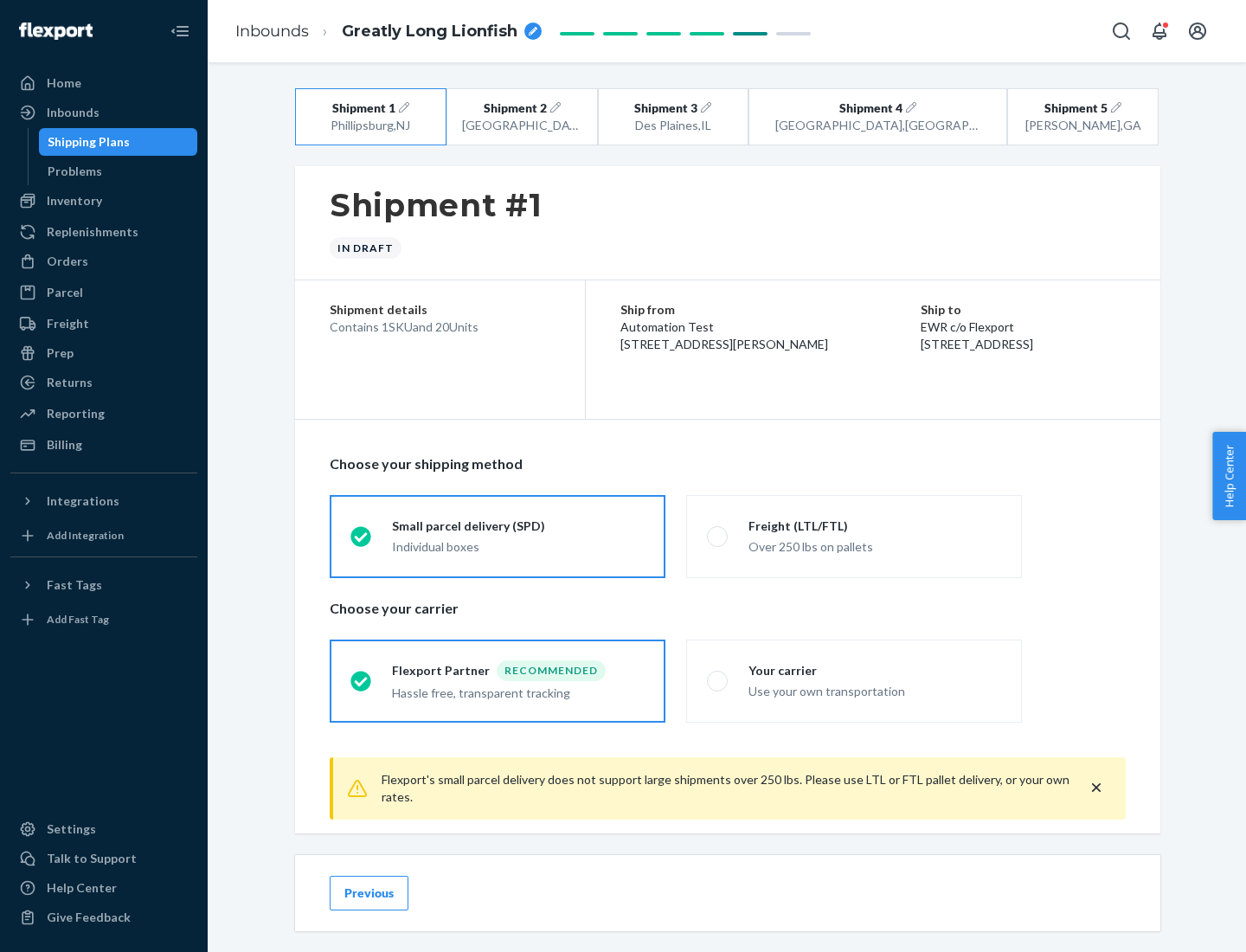
scroll to position [19, 0]
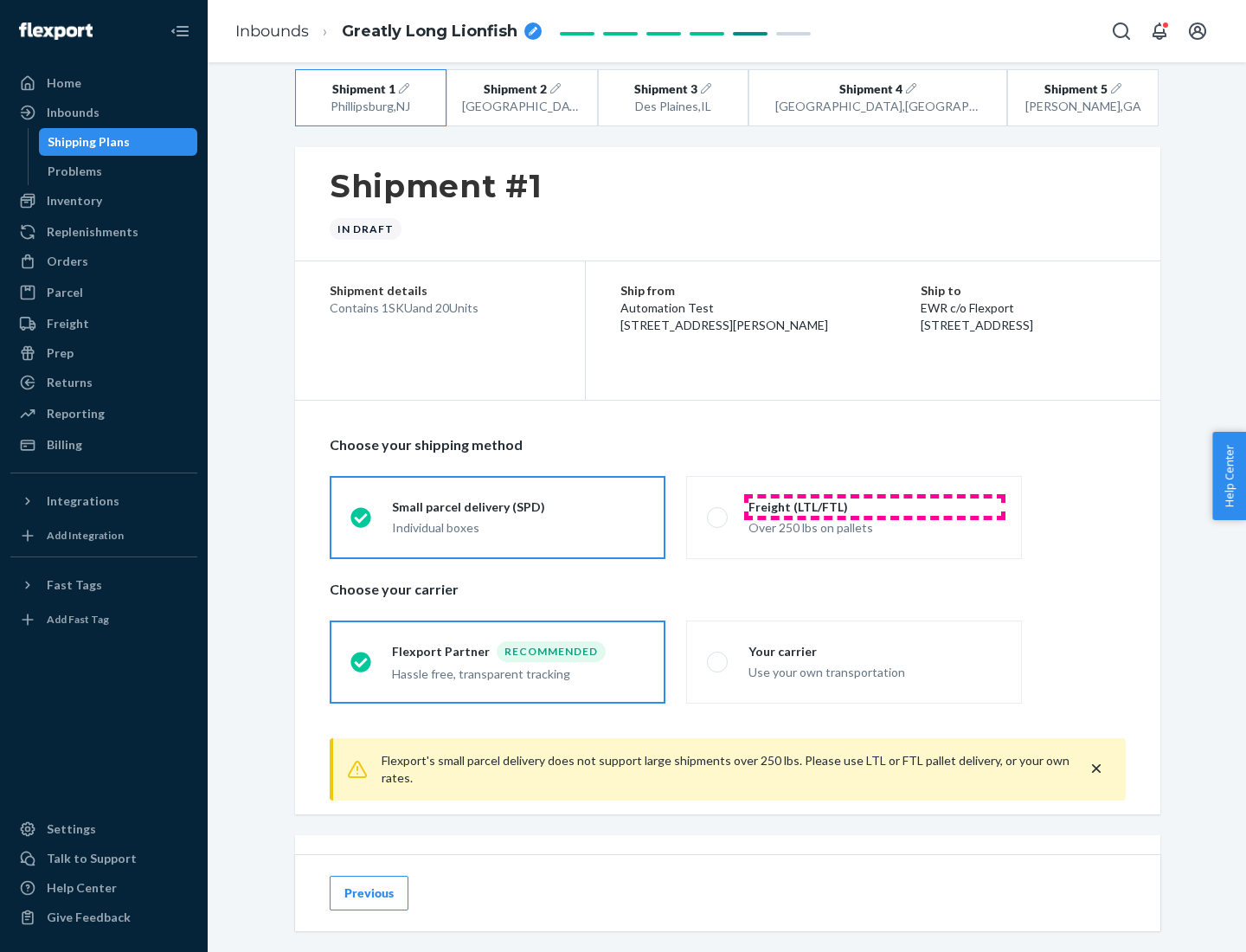
click at [875, 507] on div "Freight (LTL/FTL)" at bounding box center [875, 507] width 253 height 18
click at [718, 511] on input "Freight (LTL/FTL) Over 250 lbs on pallets" at bounding box center [712, 517] width 11 height 11
radio input "true"
radio input "false"
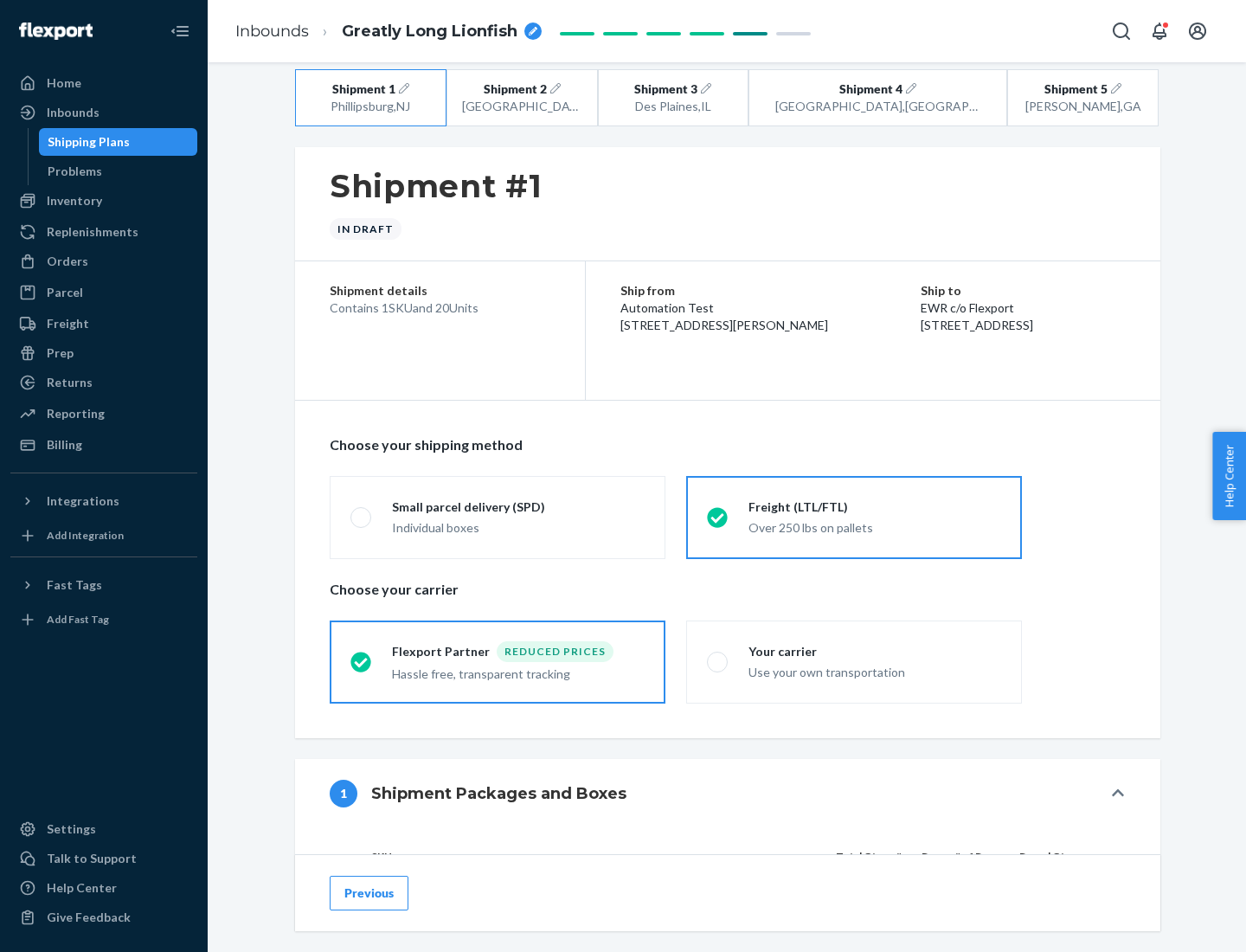
scroll to position [164, 0]
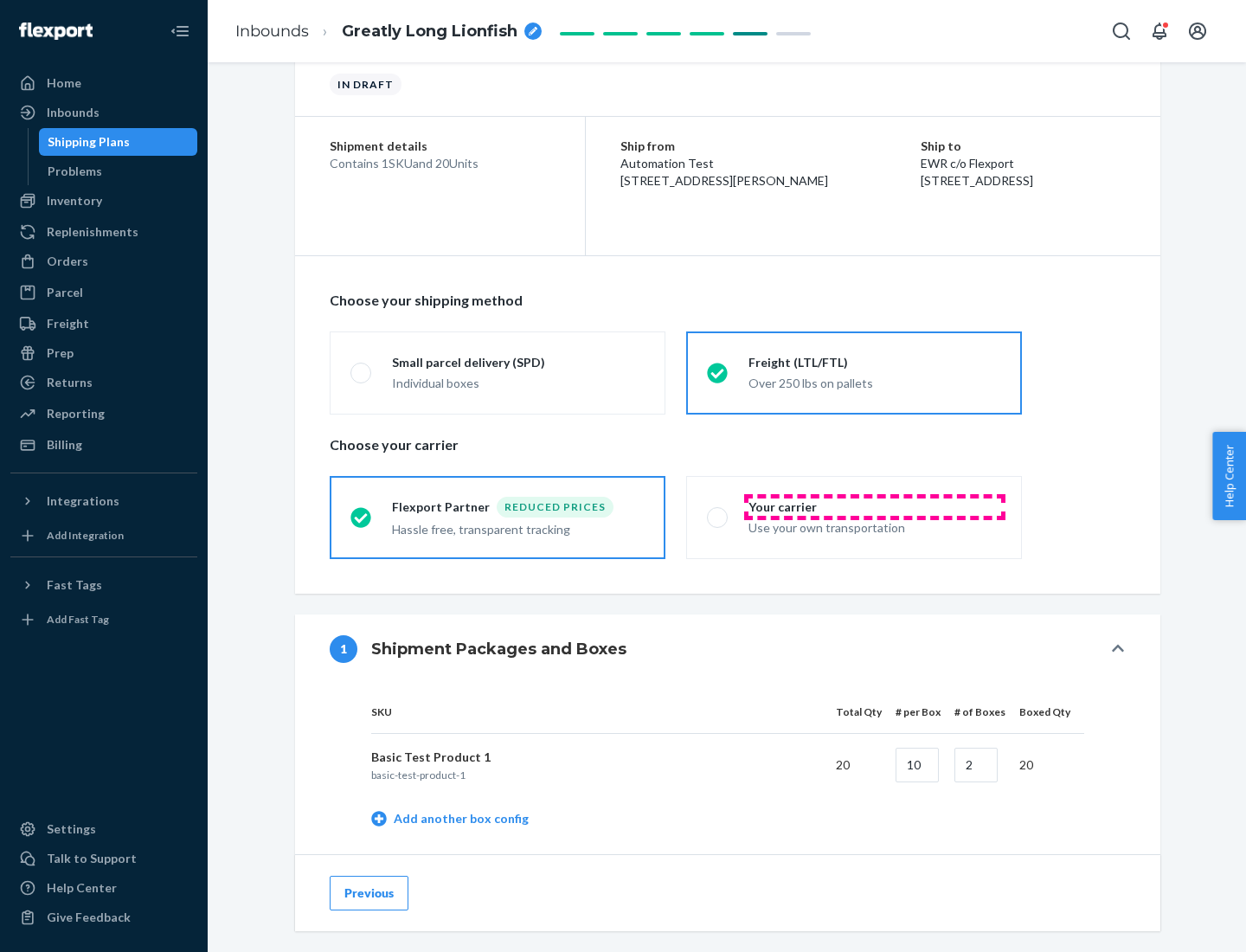
click at [875, 507] on div "Your carrier" at bounding box center [875, 507] width 253 height 18
click at [718, 511] on input "Your carrier Use your own transportation" at bounding box center [712, 517] width 11 height 11
radio input "true"
radio input "false"
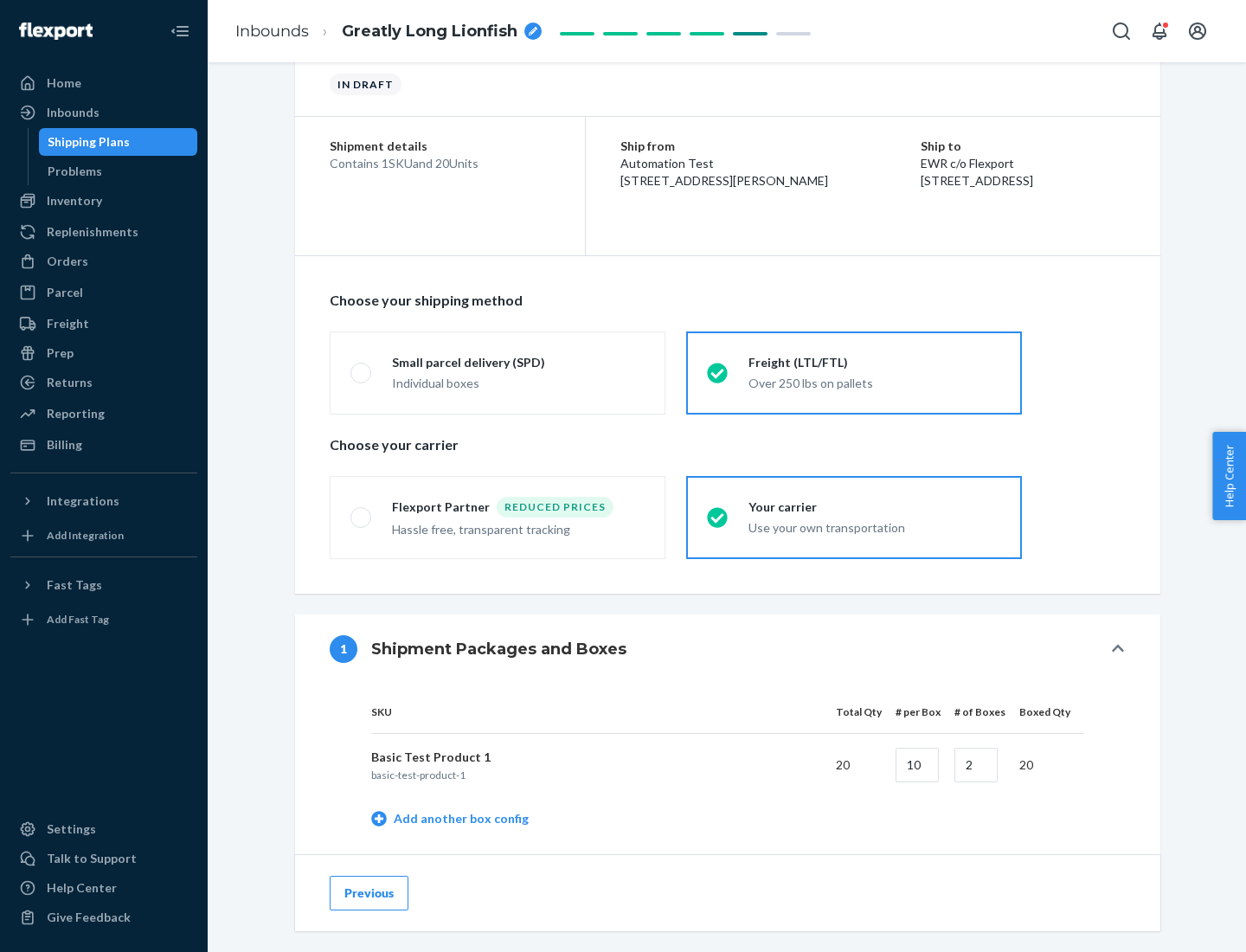
scroll to position [546, 0]
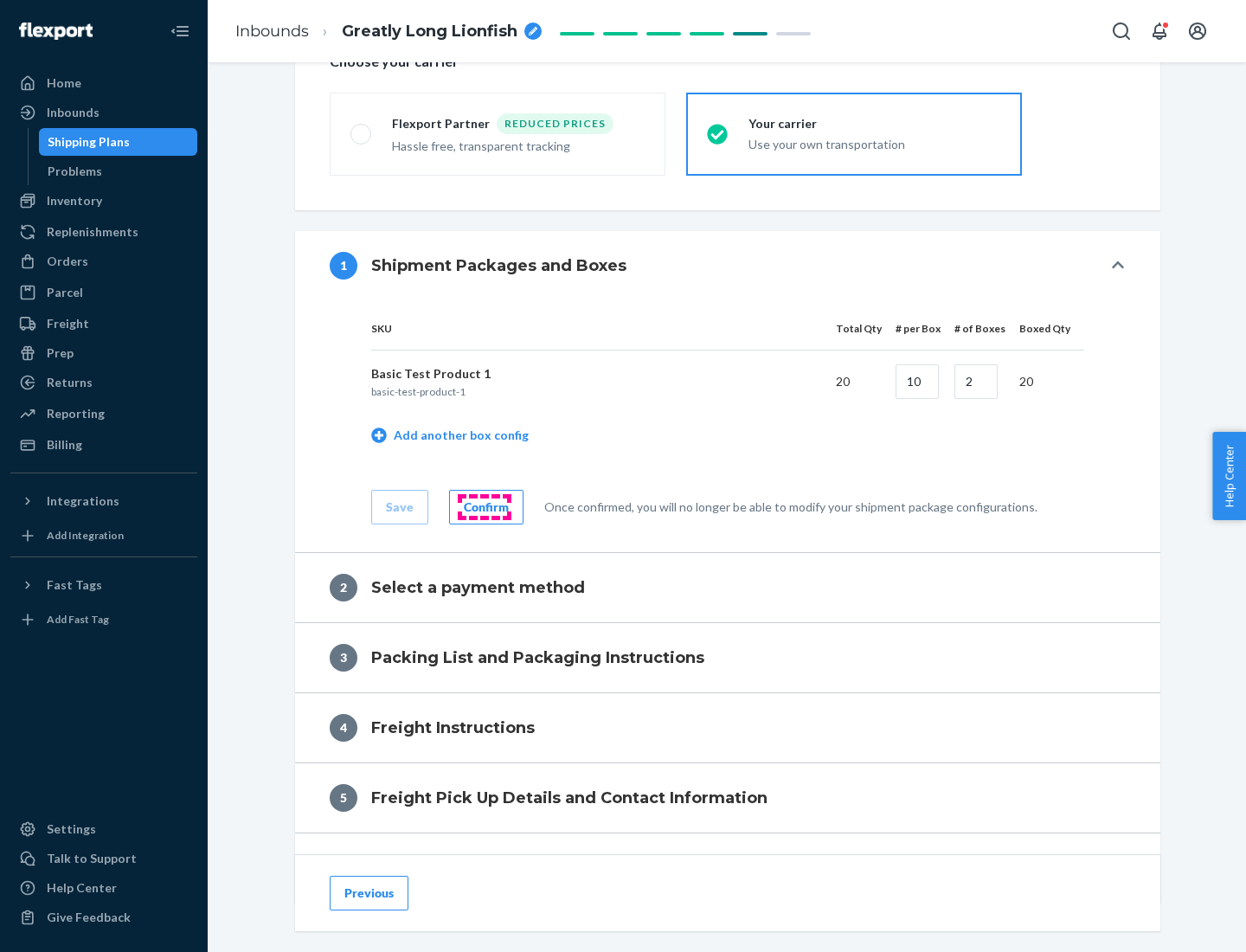
click at [484, 507] on div "Confirm" at bounding box center [486, 507] width 45 height 18
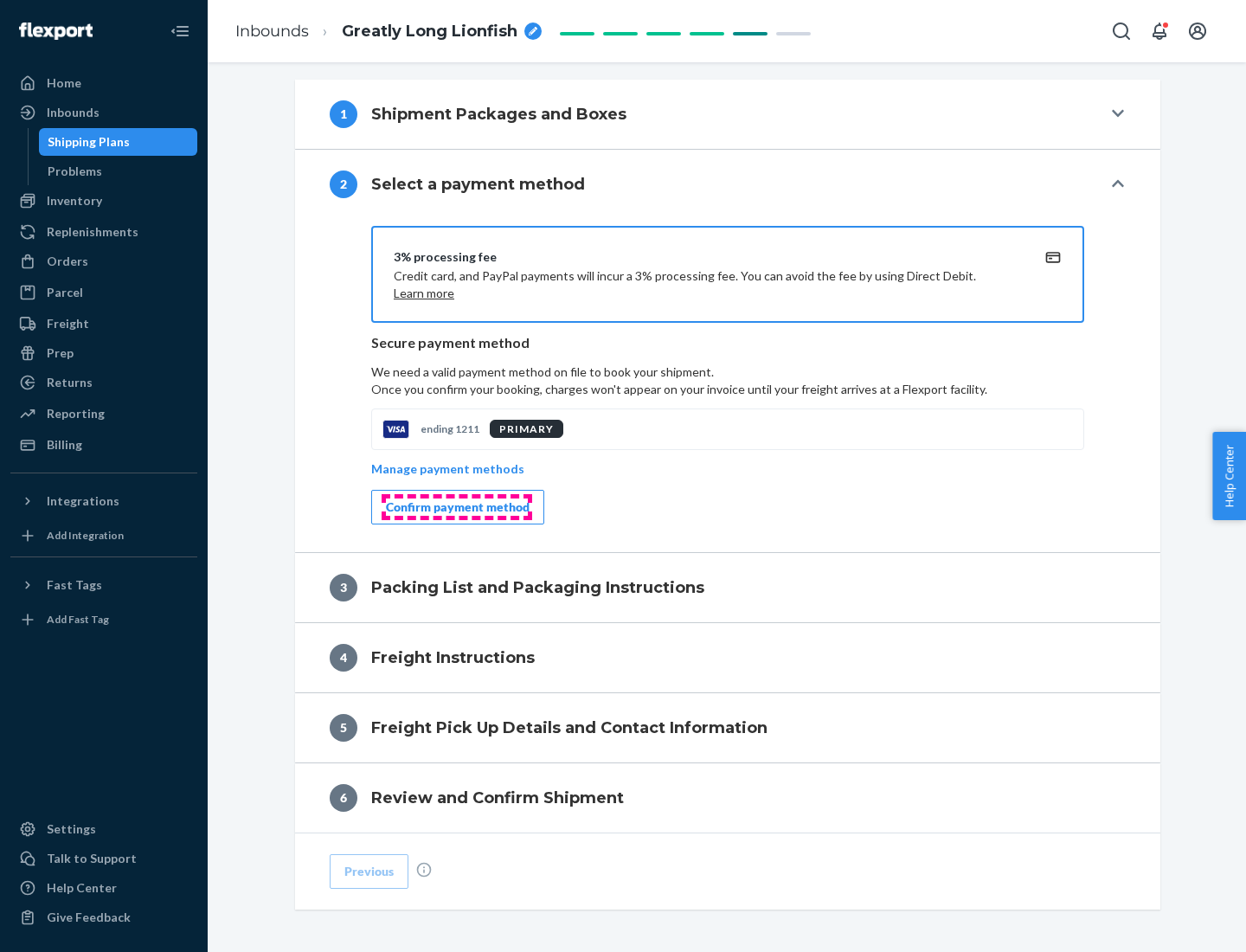
click at [456, 507] on div "Confirm payment method" at bounding box center [458, 507] width 144 height 18
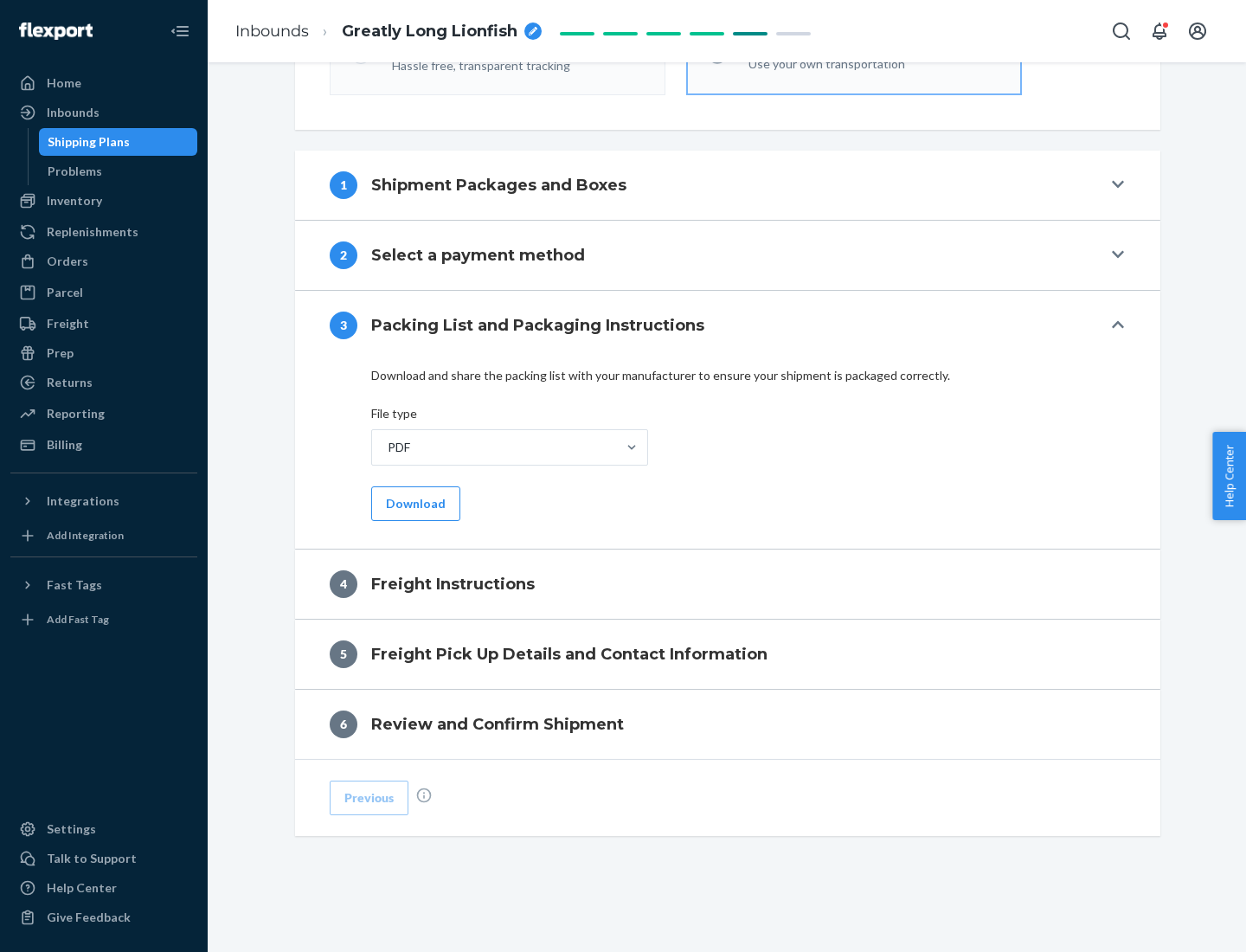
scroll to position [624, 0]
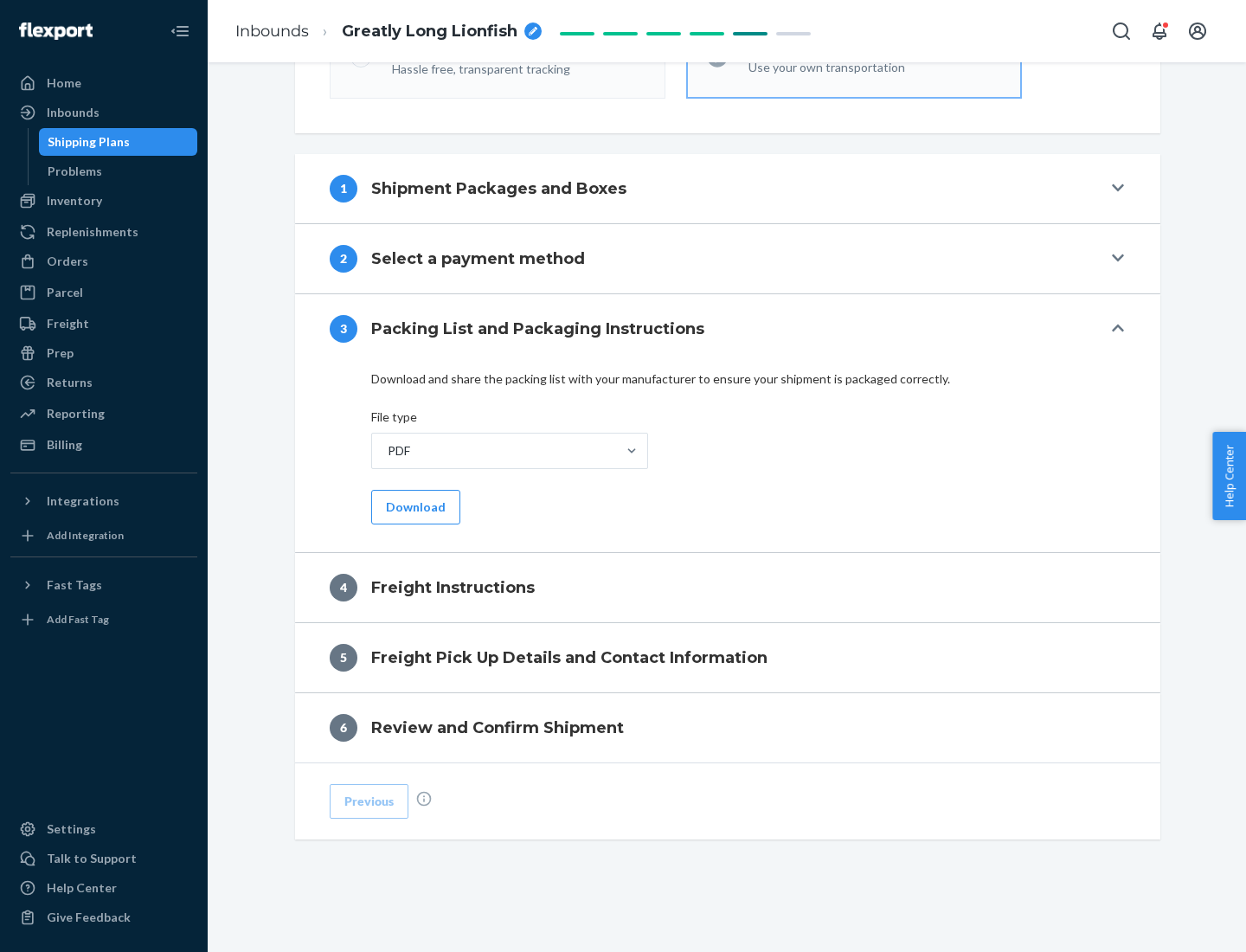
click at [414, 507] on button "Download" at bounding box center [416, 507] width 89 height 34
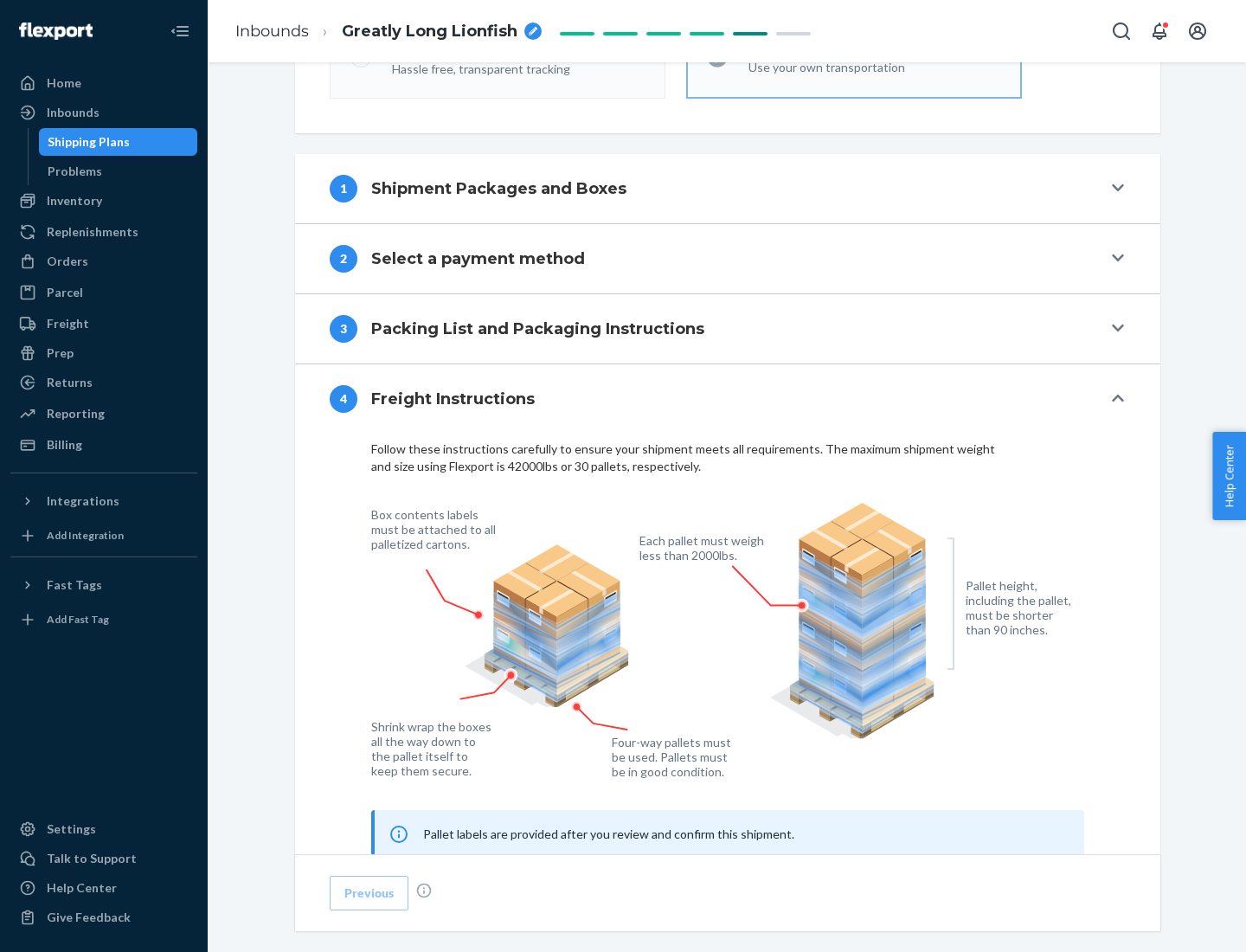
scroll to position [1046, 0]
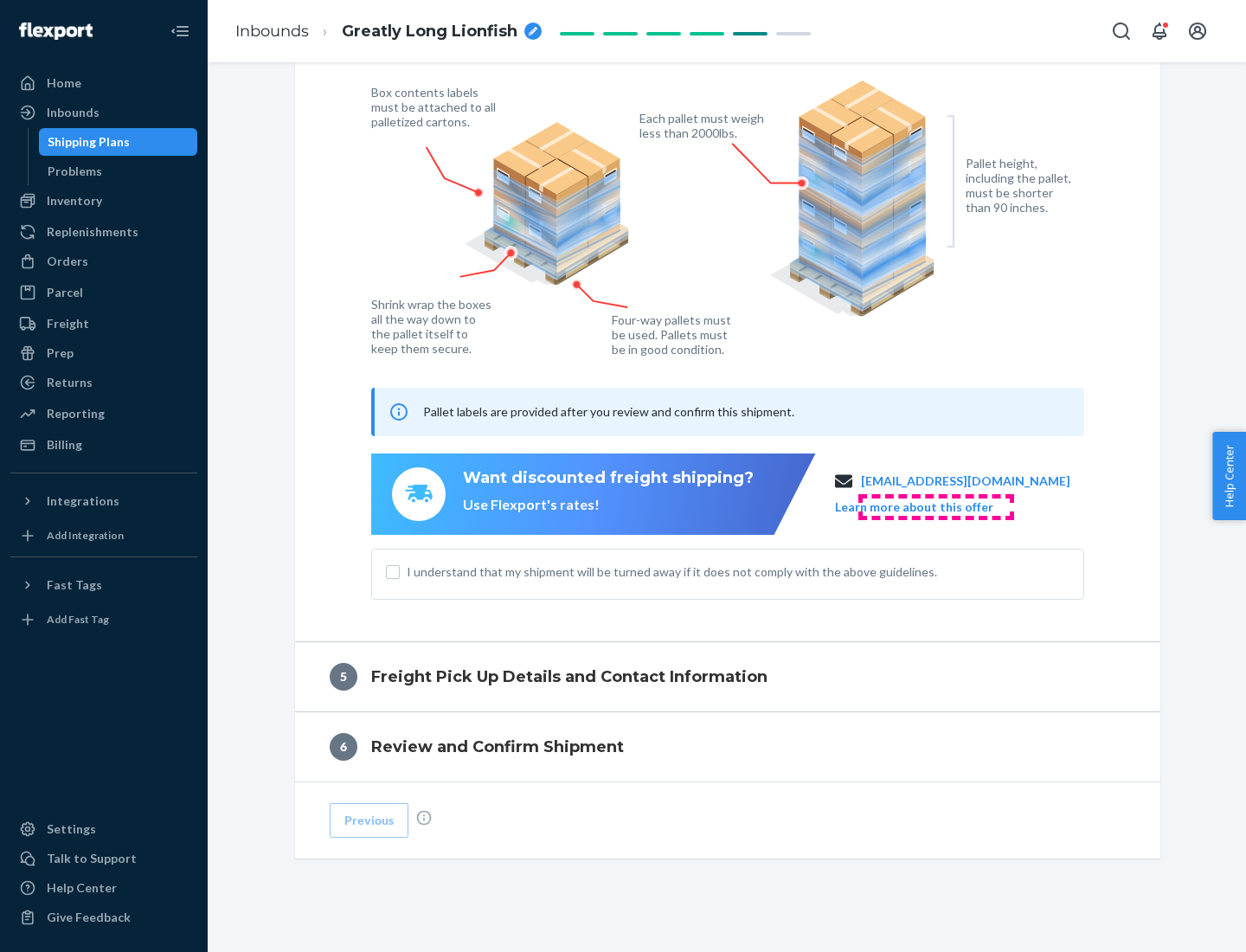
click at [936, 507] on button "Learn more about this offer" at bounding box center [914, 507] width 158 height 18
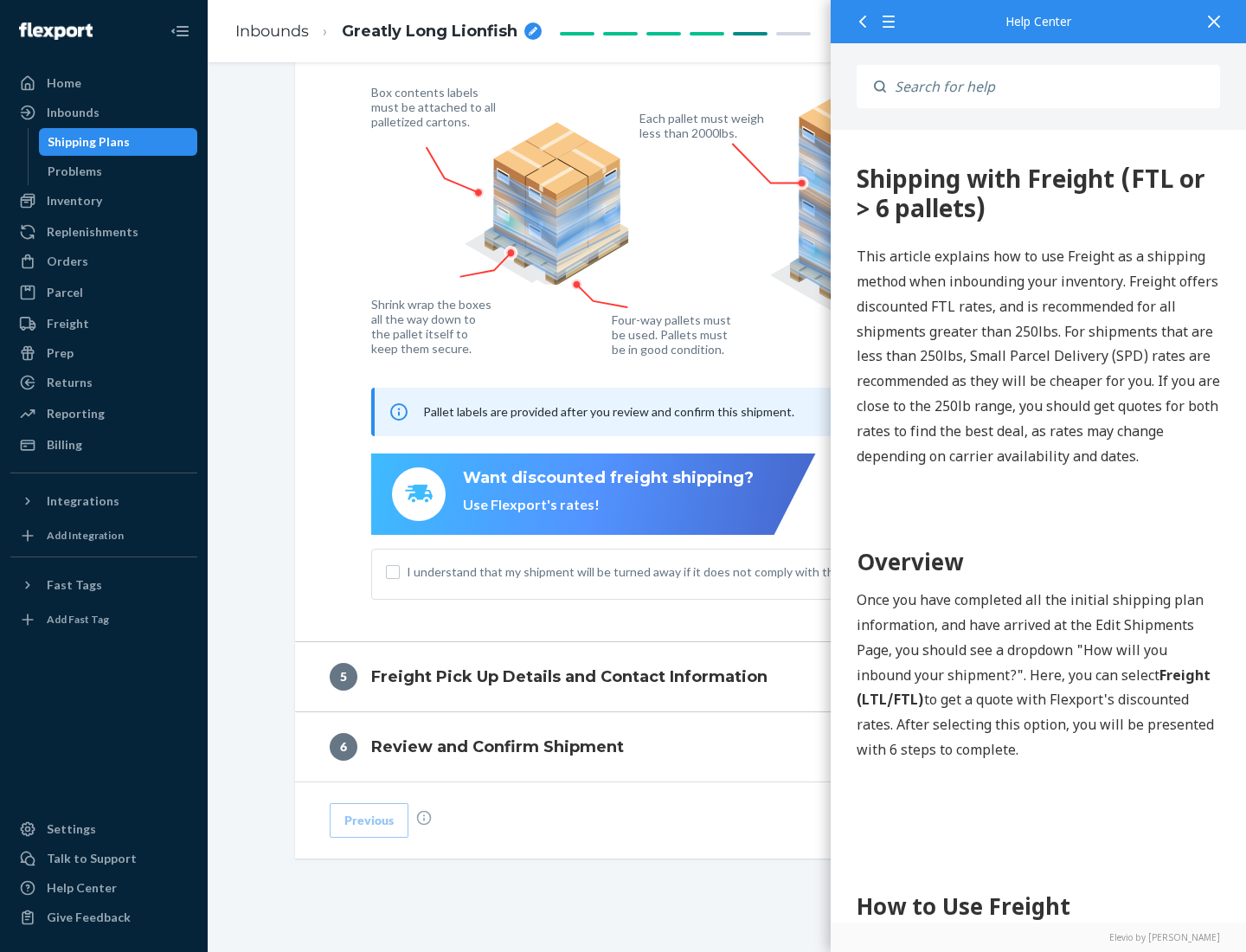
scroll to position [0, 0]
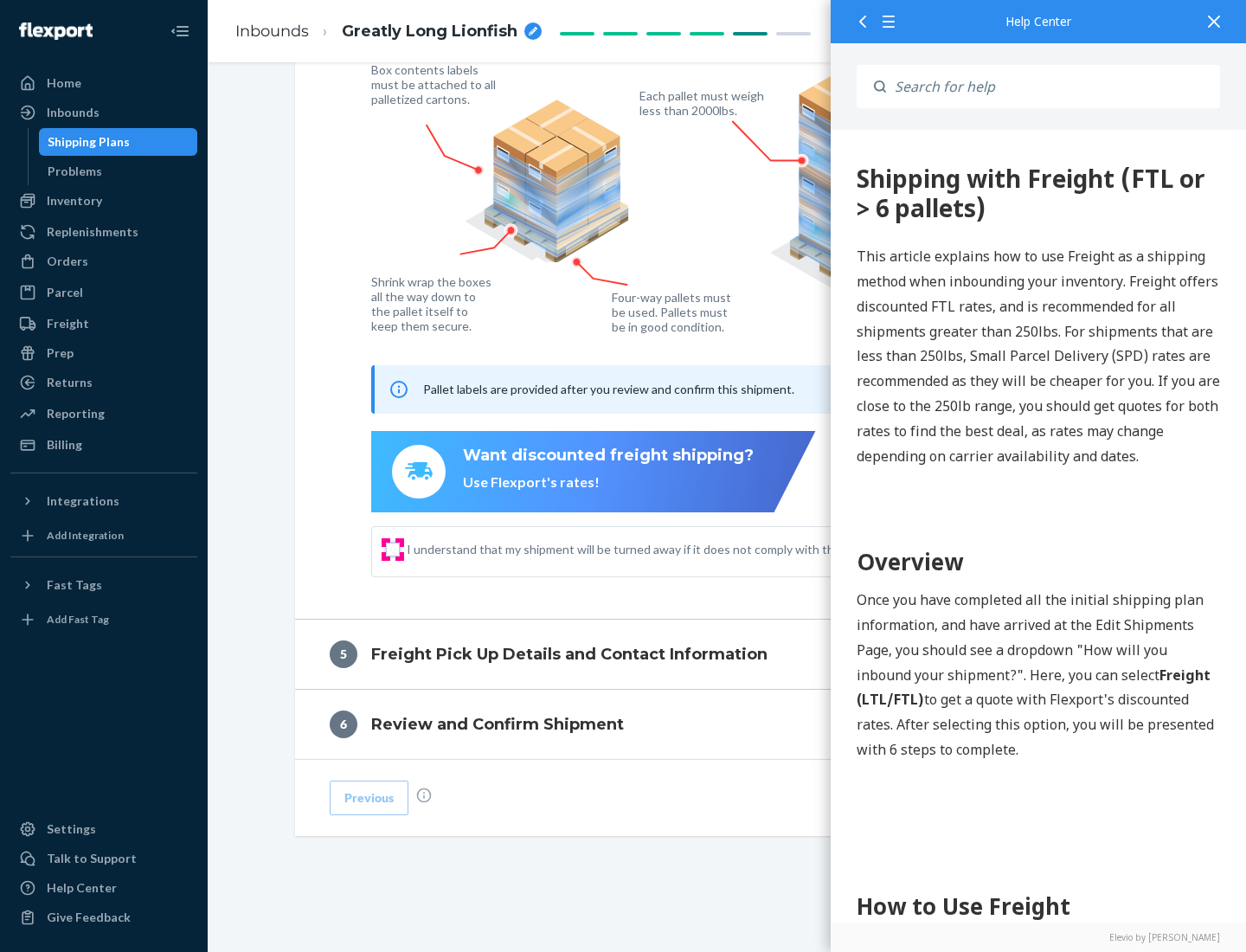
click at [393, 548] on input "I understand that my shipment will be turned away if it does not comply with th…" at bounding box center [393, 549] width 14 height 14
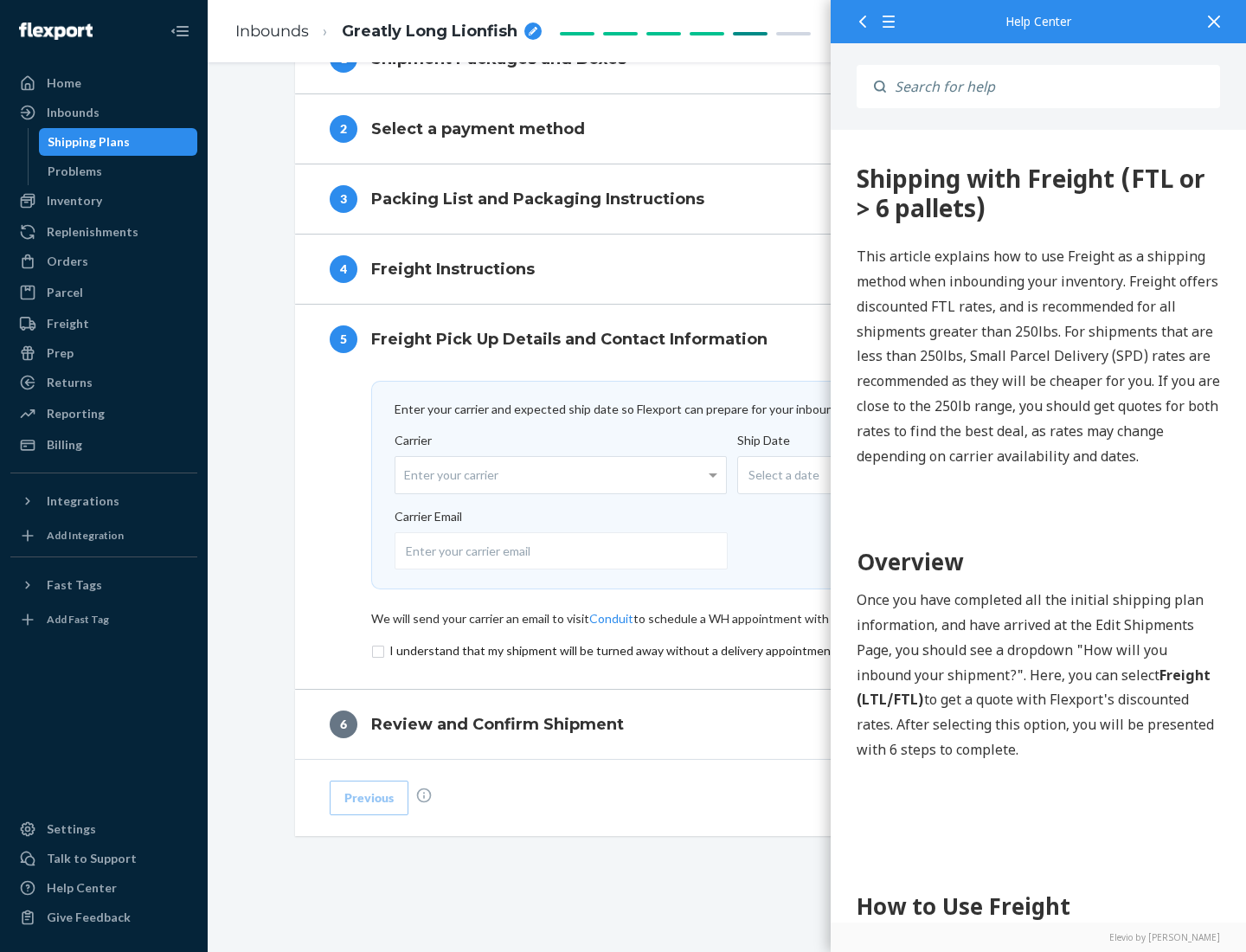
scroll to position [754, 0]
click at [728, 650] on input "checkbox" at bounding box center [728, 650] width 713 height 20
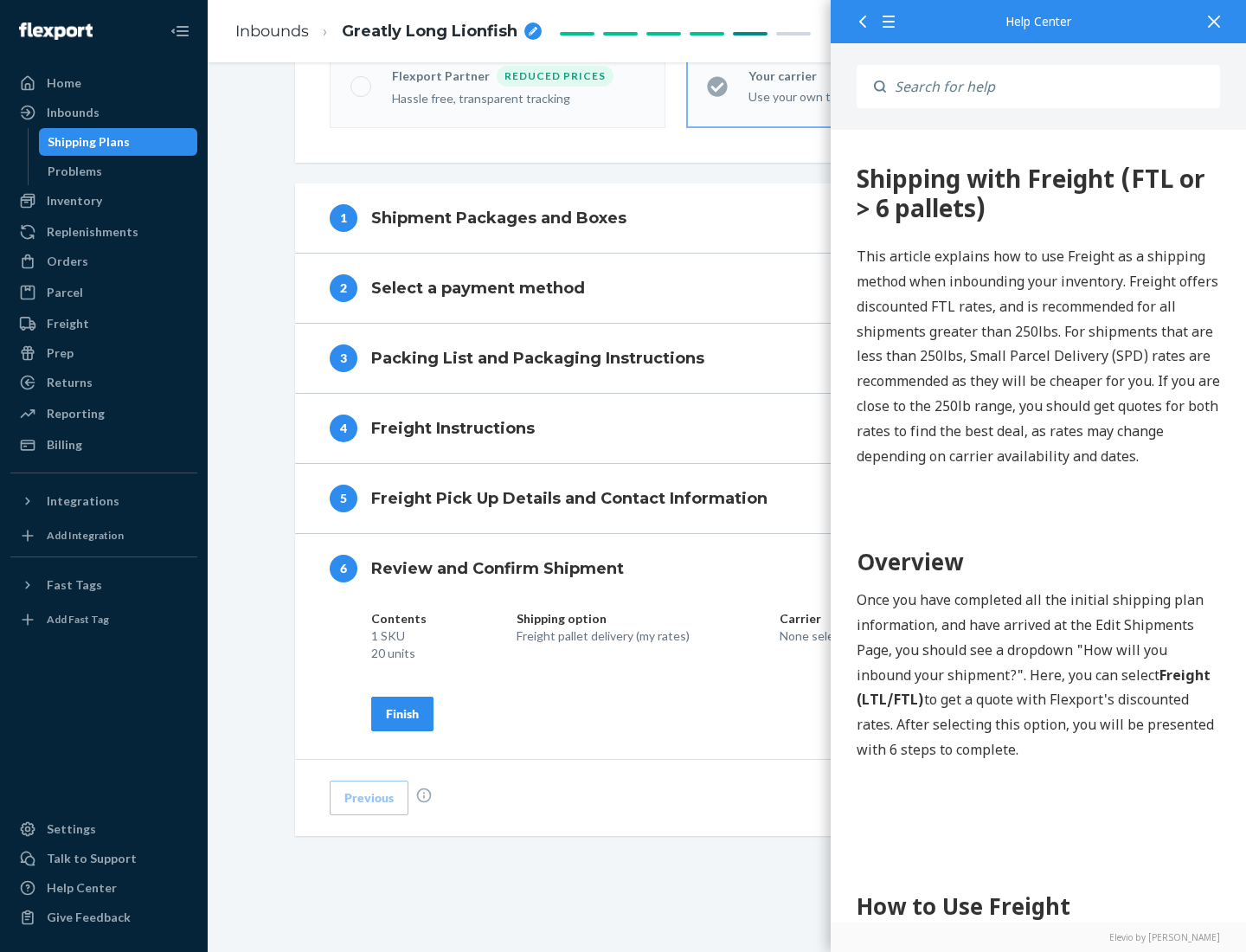
scroll to position [595, 0]
click at [402, 713] on div "Finish" at bounding box center [403, 713] width 33 height 18
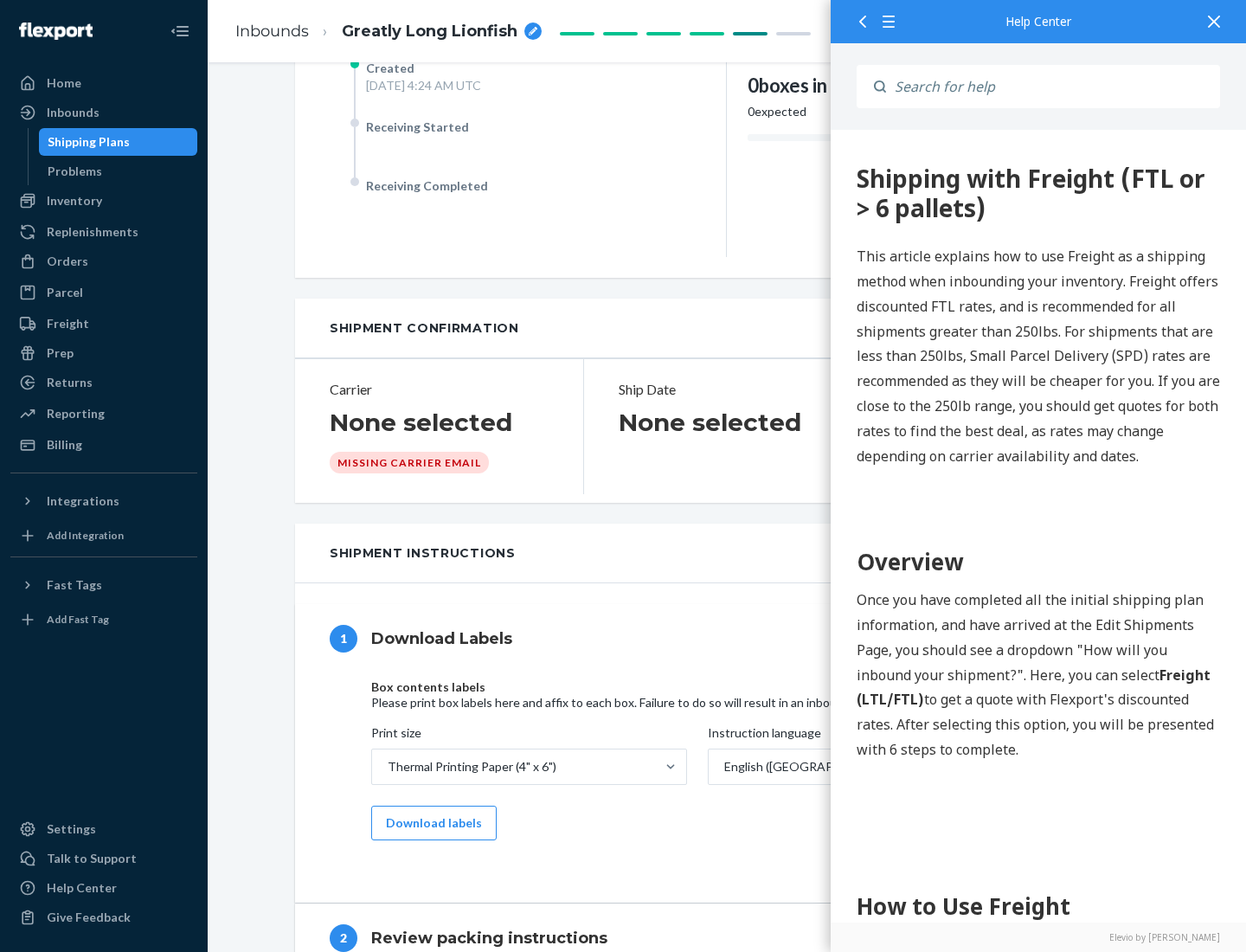
scroll to position [0, 0]
